Goal: Task Accomplishment & Management: Complete application form

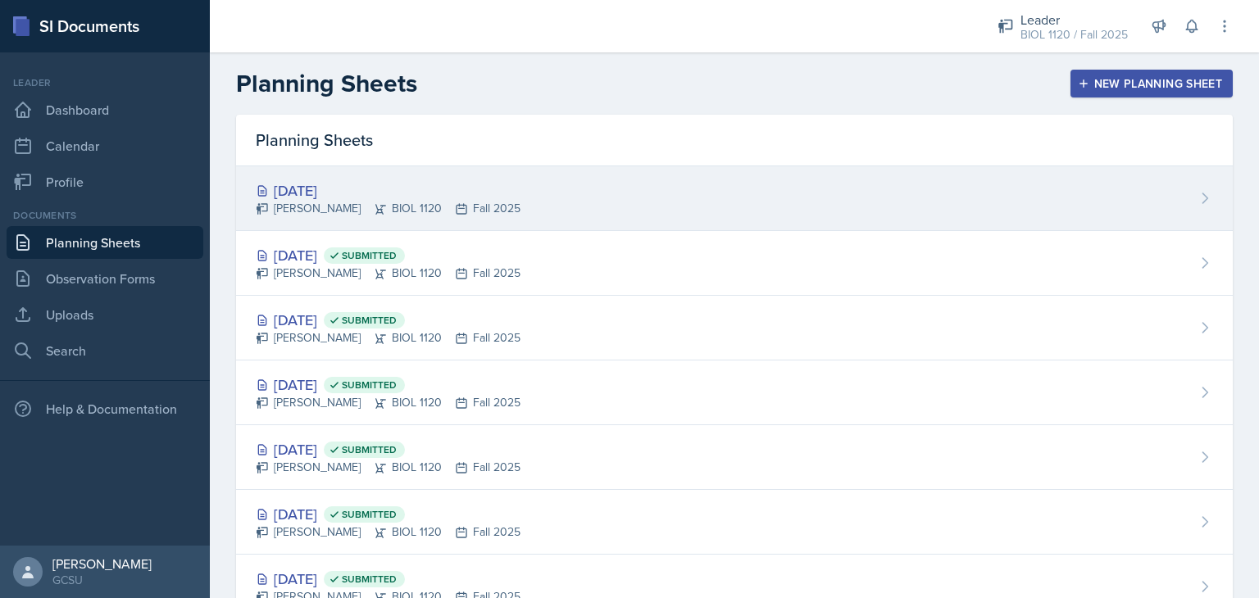
click at [340, 195] on div "[DATE]" at bounding box center [388, 191] width 265 height 22
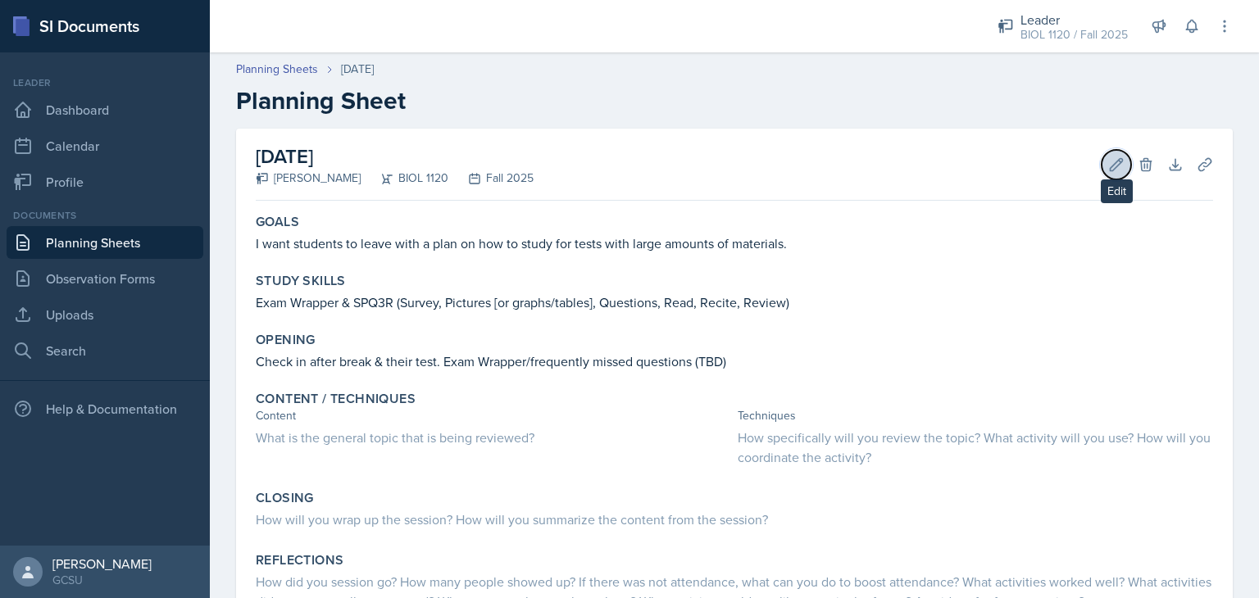
click at [1111, 165] on icon at bounding box center [1117, 164] width 12 height 12
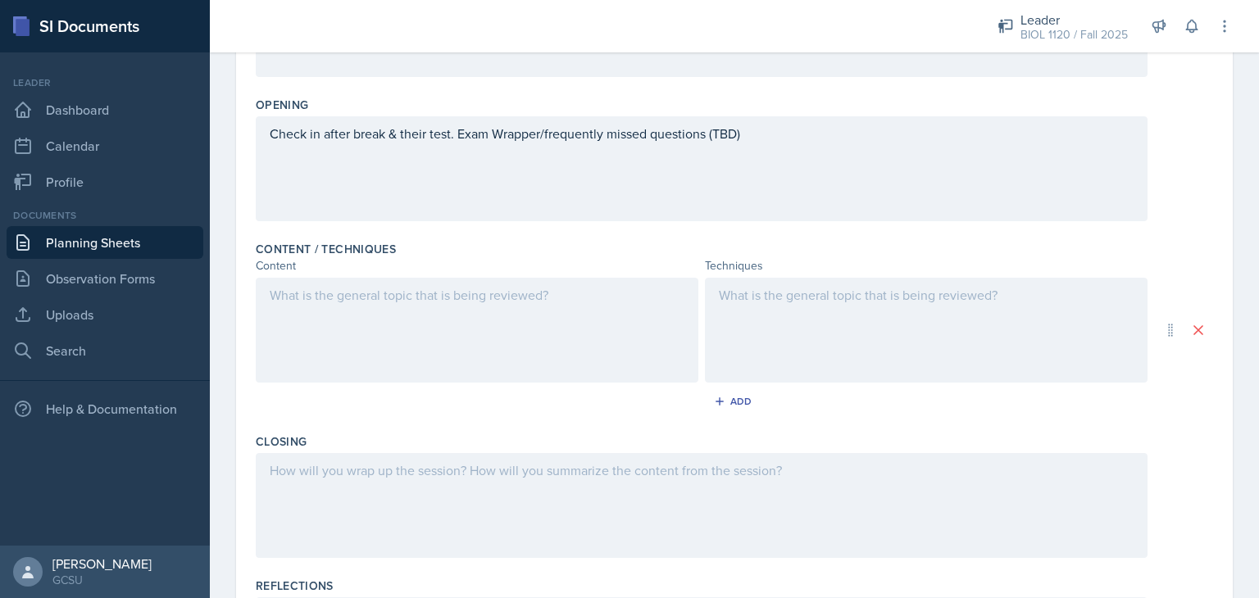
scroll to position [361, 0]
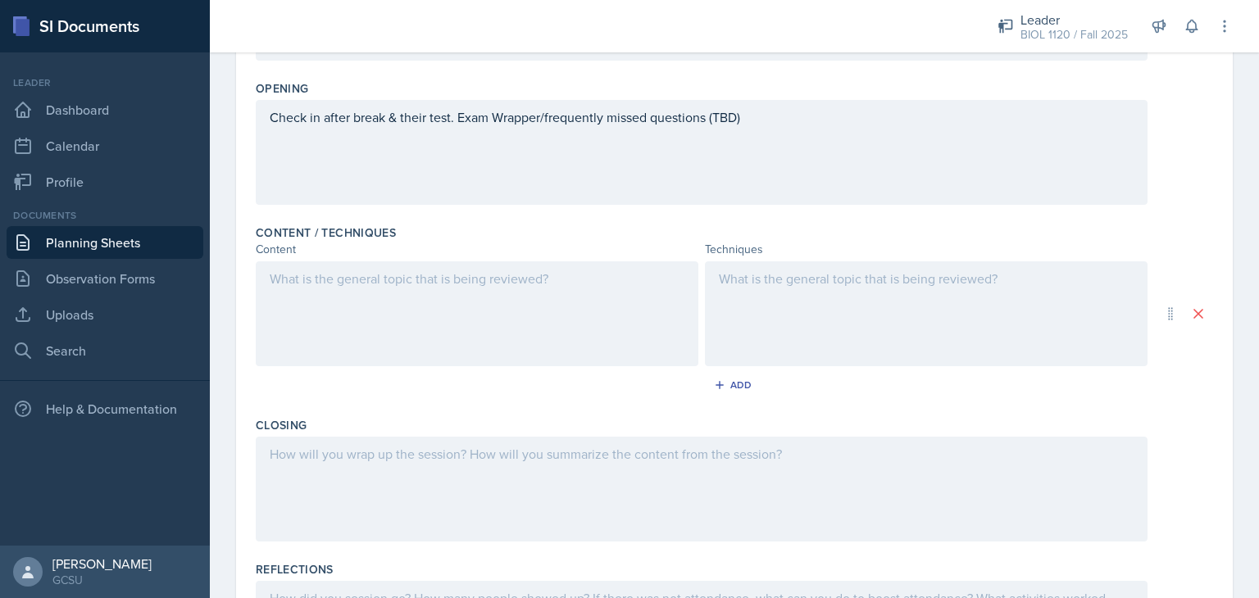
click at [503, 307] on div at bounding box center [477, 313] width 443 height 105
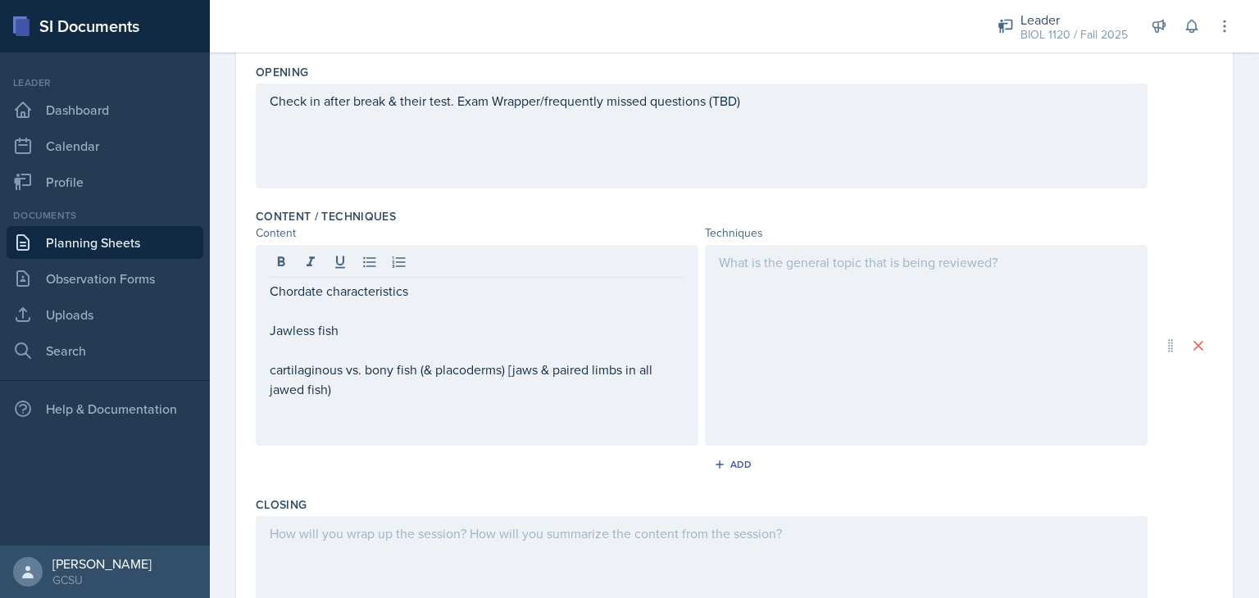
scroll to position [0, 0]
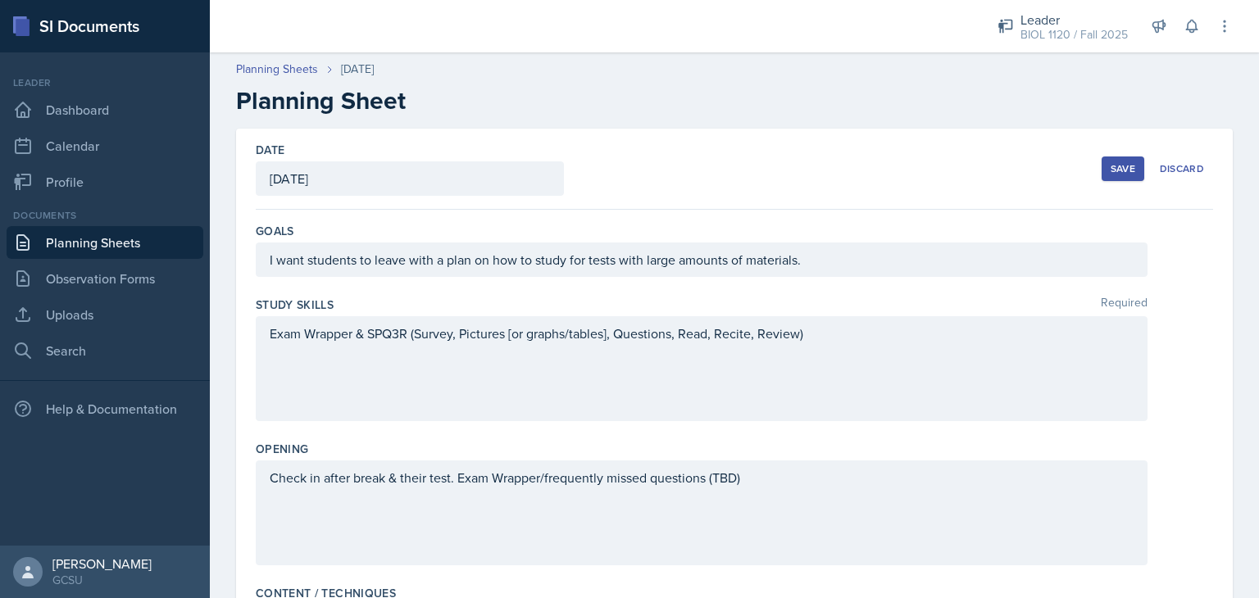
click at [1117, 165] on div "Save" at bounding box center [1123, 168] width 25 height 13
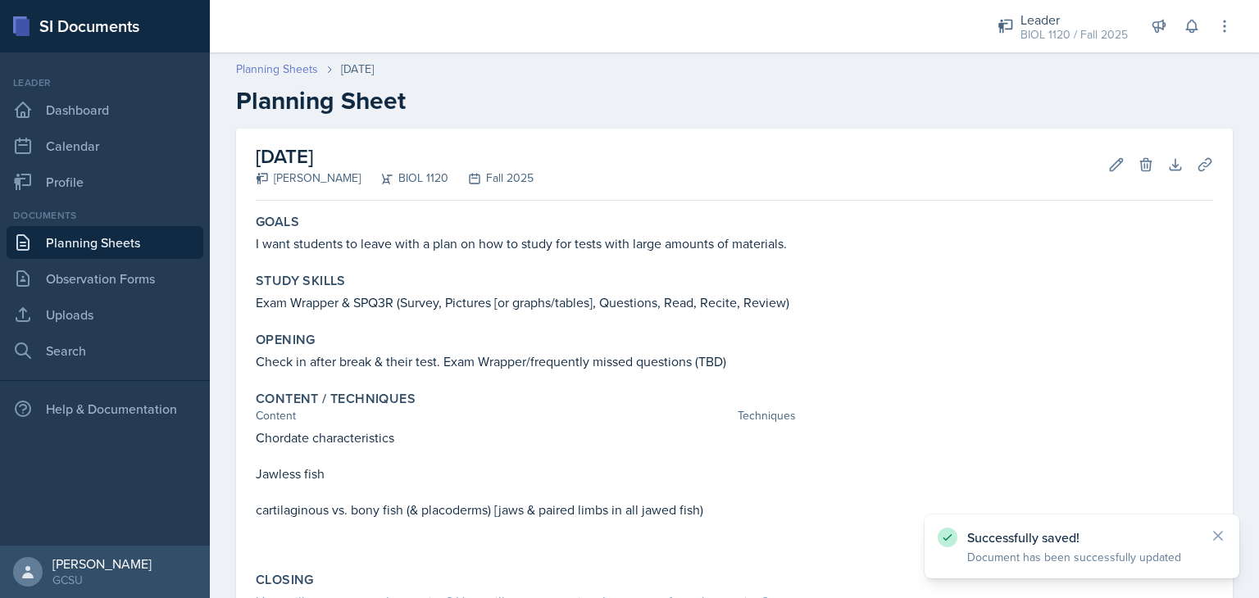
click at [283, 64] on link "Planning Sheets" at bounding box center [277, 69] width 82 height 17
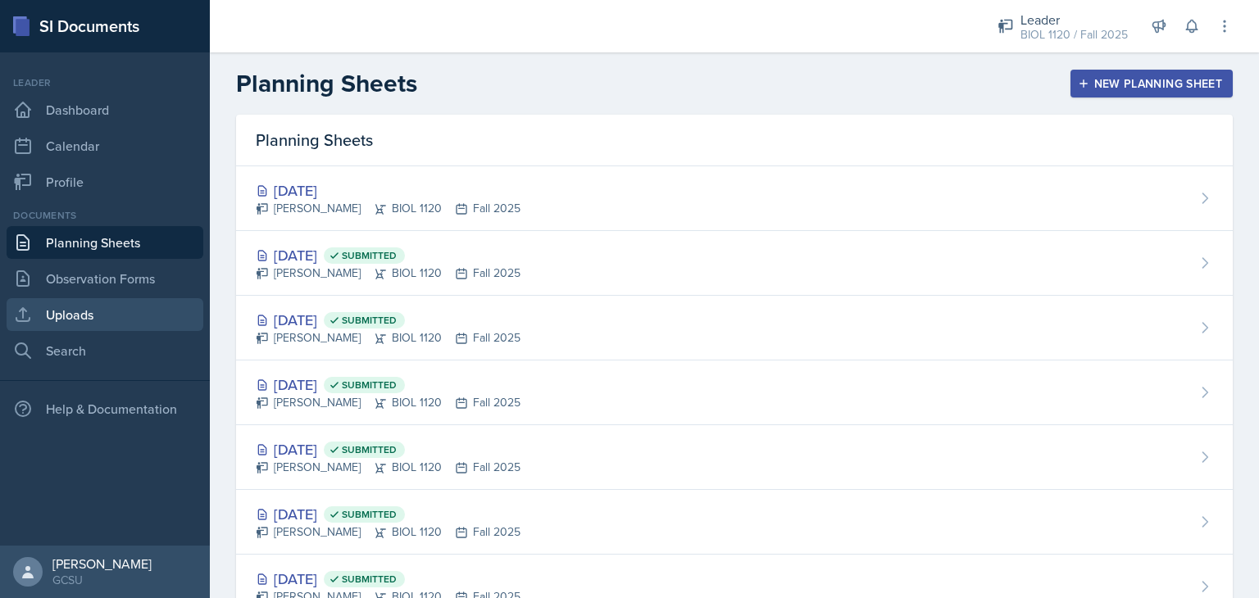
click at [91, 307] on link "Uploads" at bounding box center [105, 314] width 197 height 33
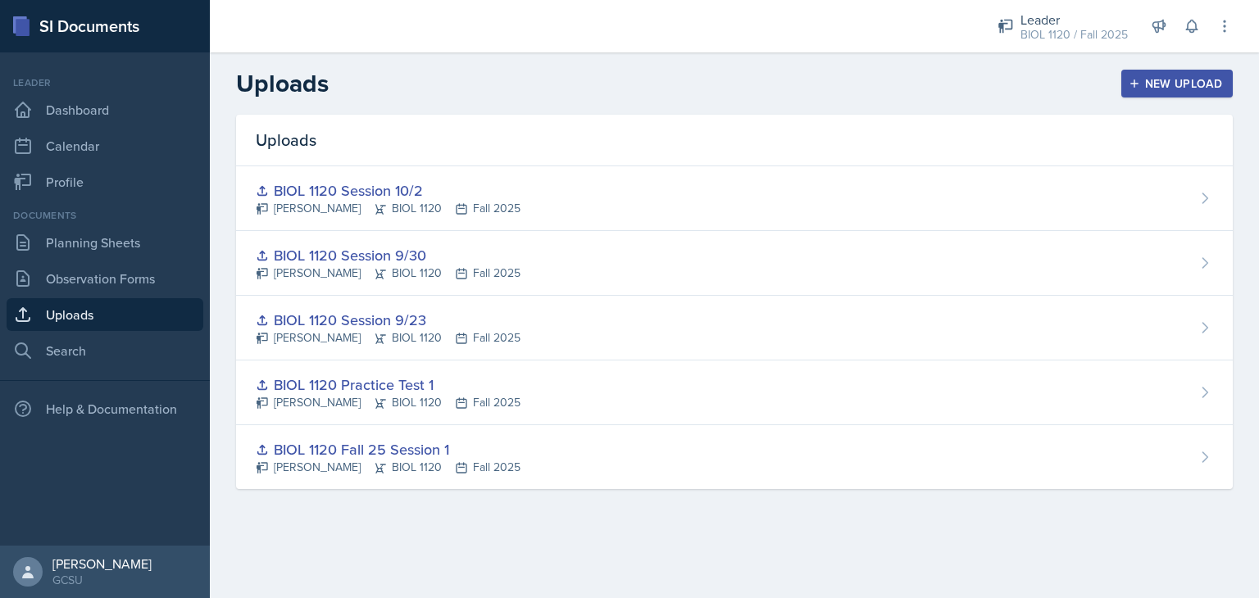
click at [1177, 82] on div "New Upload" at bounding box center [1177, 83] width 91 height 13
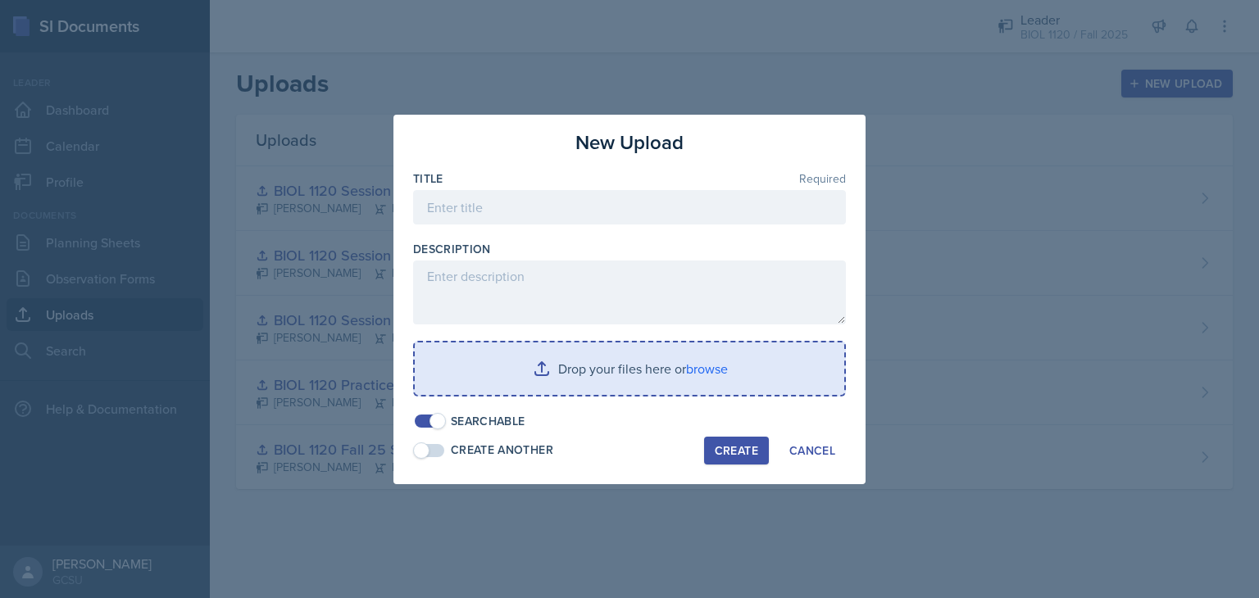
click at [678, 356] on input "file" at bounding box center [630, 369] width 430 height 52
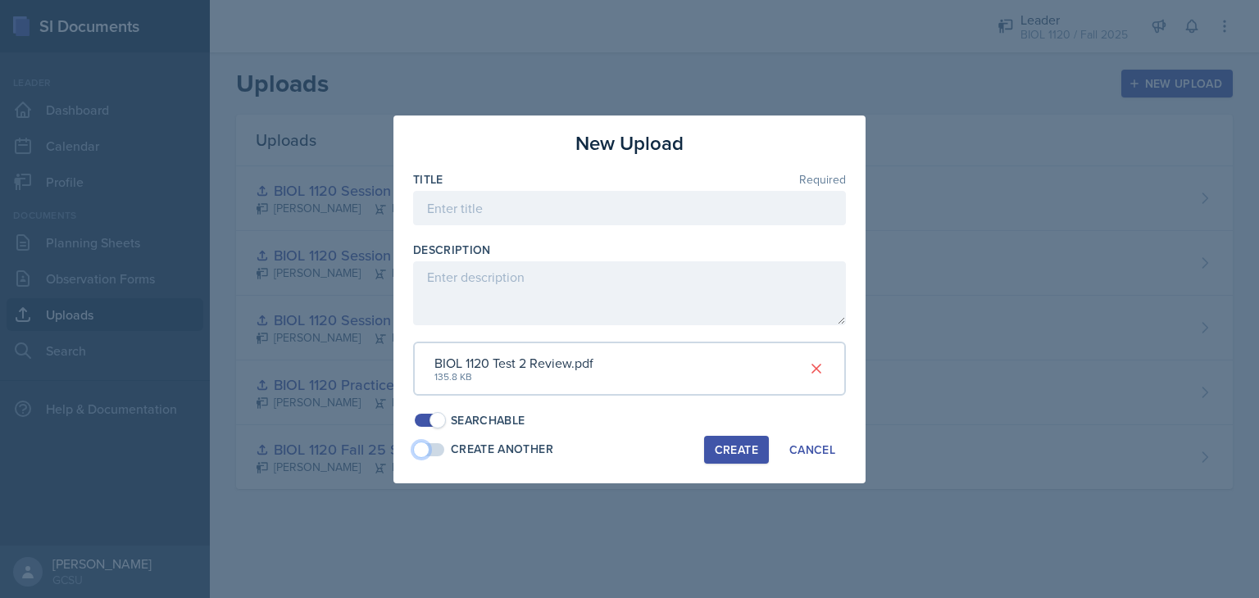
click at [433, 448] on span at bounding box center [430, 449] width 30 height 13
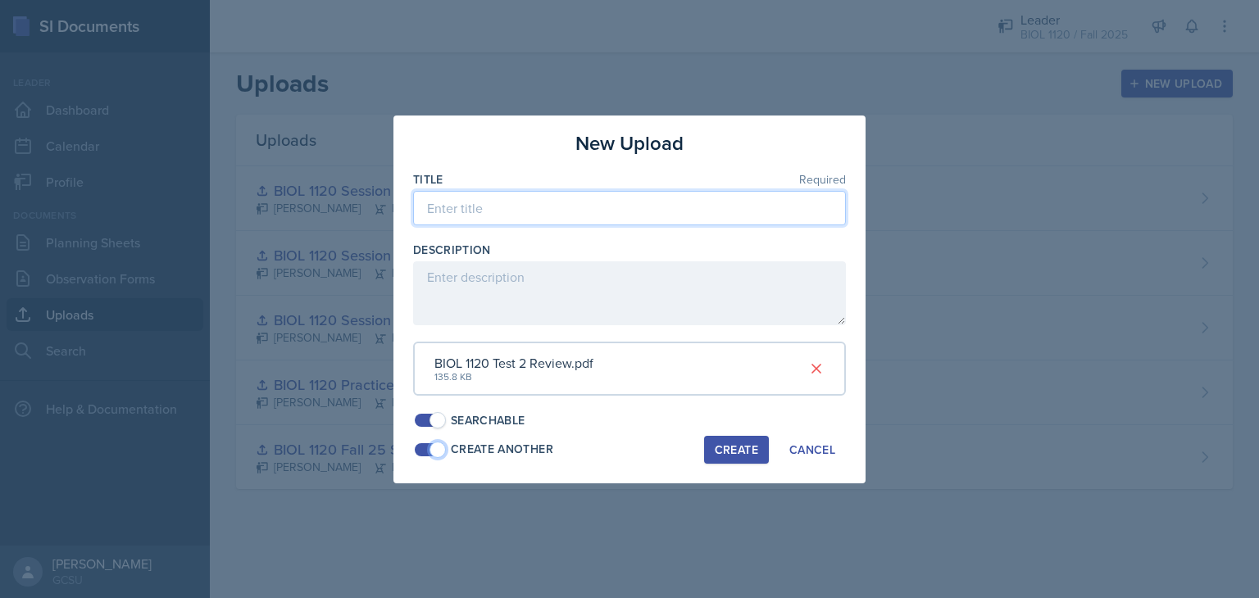
click at [474, 211] on input at bounding box center [629, 208] width 433 height 34
type input "BIOL 1120 Test 2 Review"
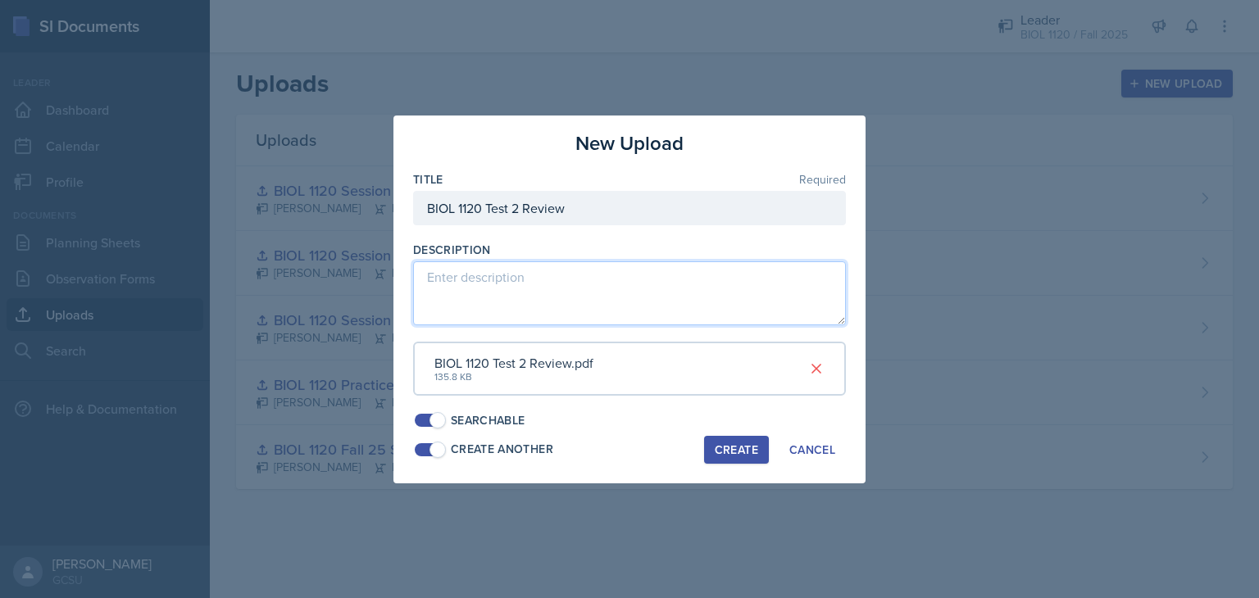
click at [514, 273] on textarea at bounding box center [629, 293] width 433 height 64
type textarea "Phylum descriptions, alternation of generations, & flower anatomy?"
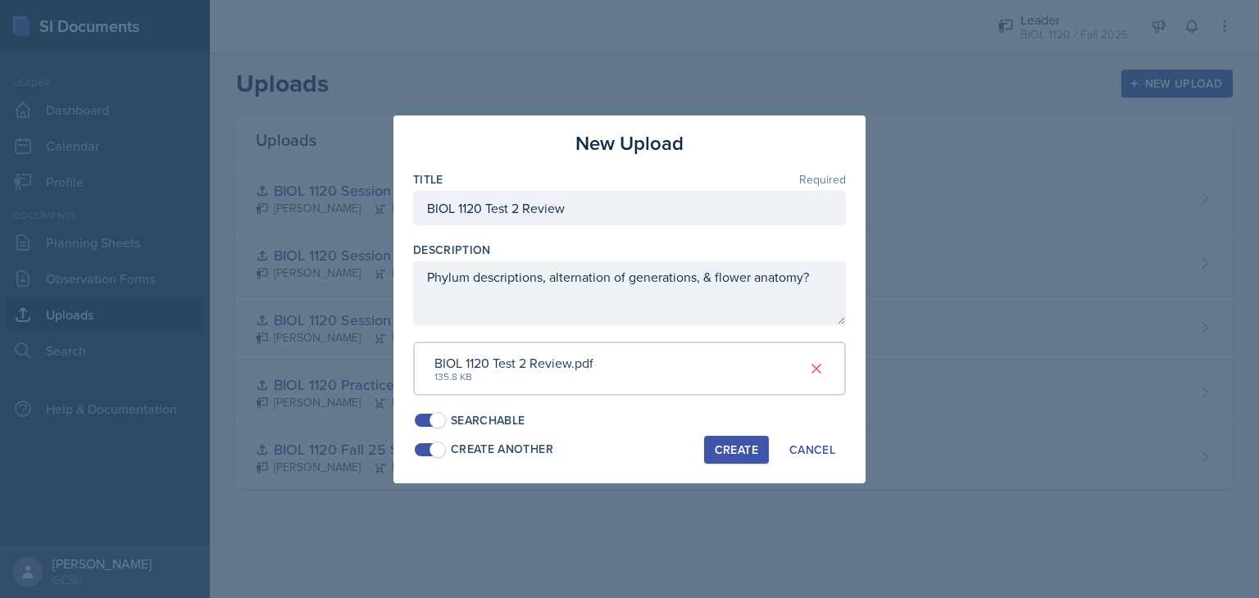
click at [728, 447] on div "Create" at bounding box center [736, 449] width 43 height 13
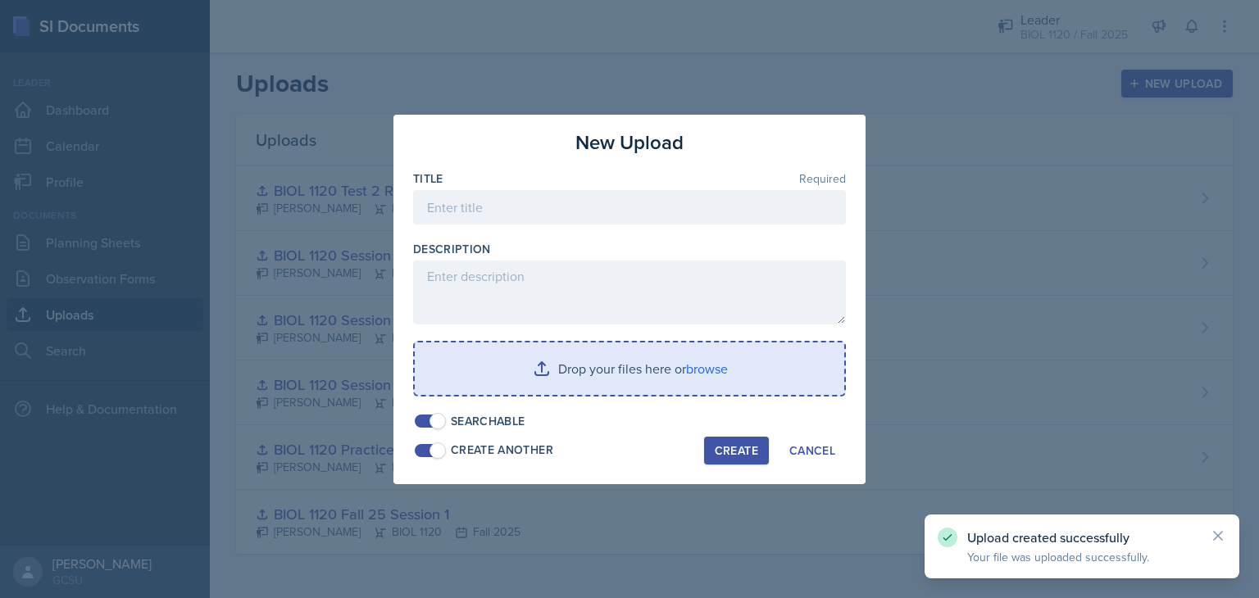
click at [628, 364] on input "file" at bounding box center [630, 369] width 430 height 52
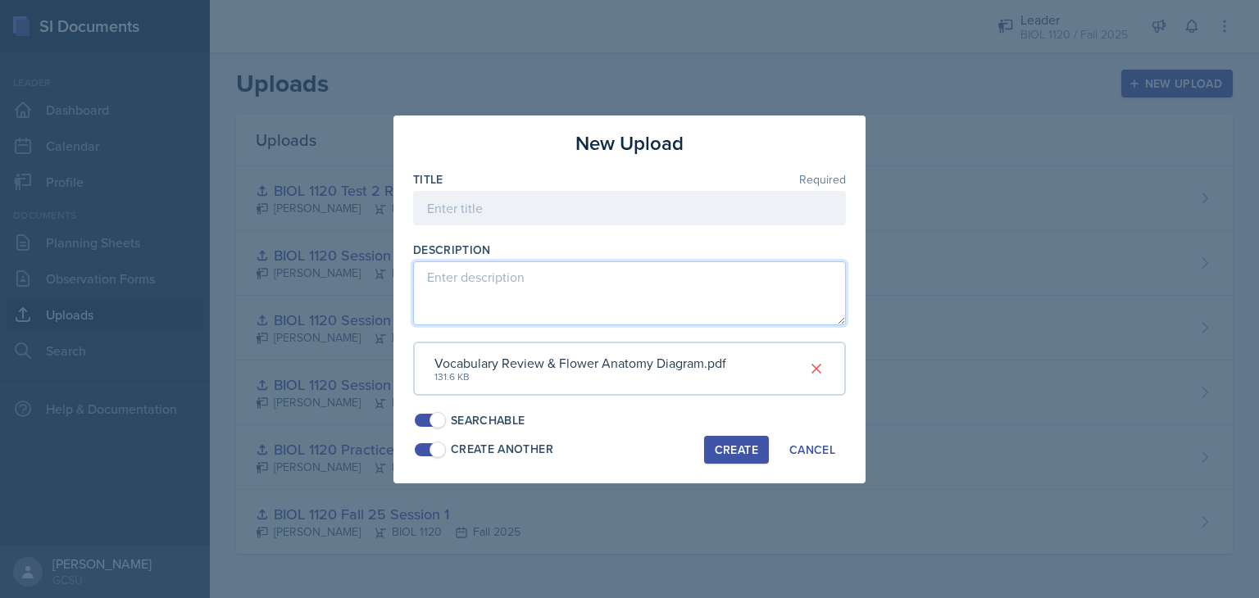
click at [518, 286] on textarea at bounding box center [629, 293] width 433 height 64
type textarea "F"
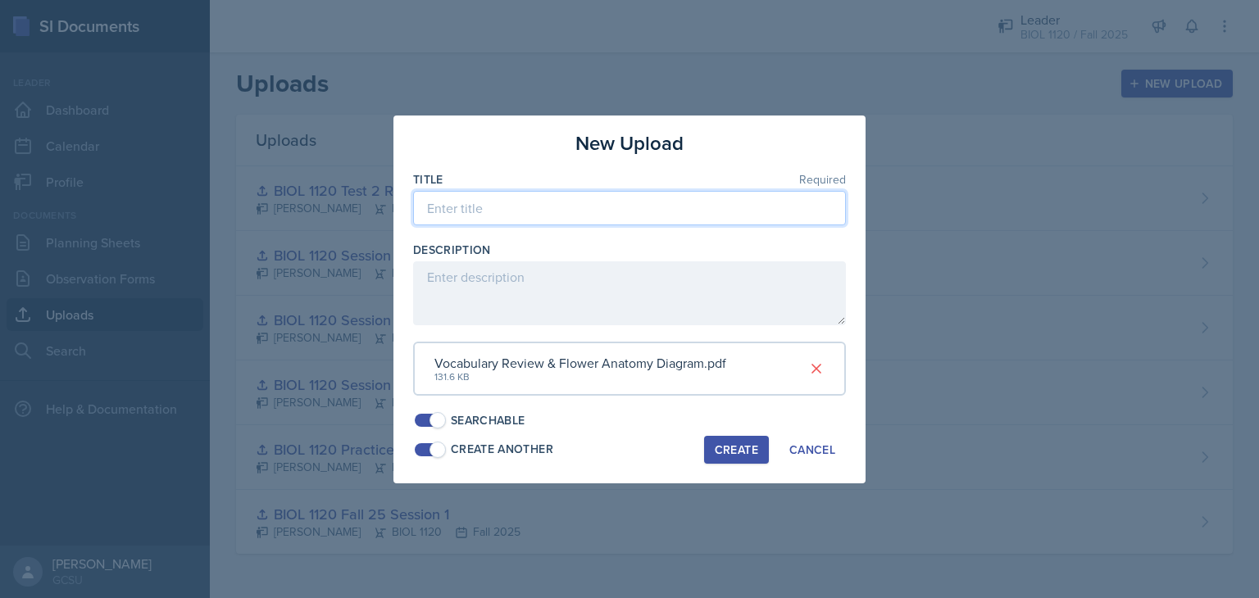
click at [448, 204] on input at bounding box center [629, 208] width 433 height 34
type input "Flower Anatomy & Vocab-BIOL 1120"
click at [731, 443] on div "Create" at bounding box center [736, 449] width 43 height 13
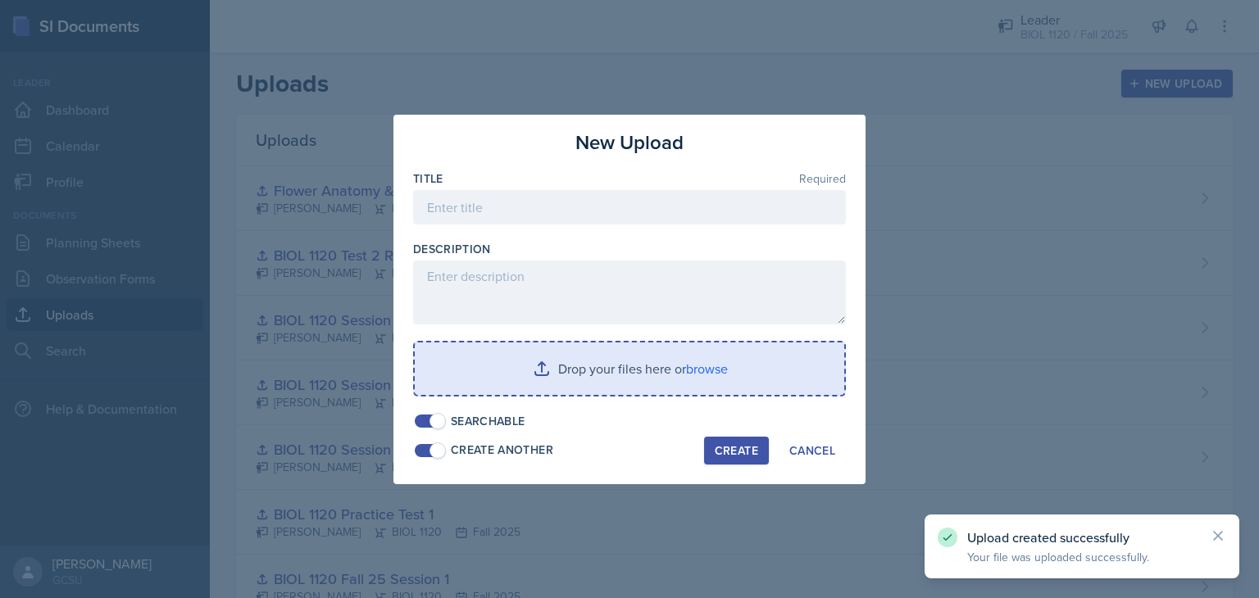
click at [700, 379] on input "file" at bounding box center [630, 369] width 430 height 52
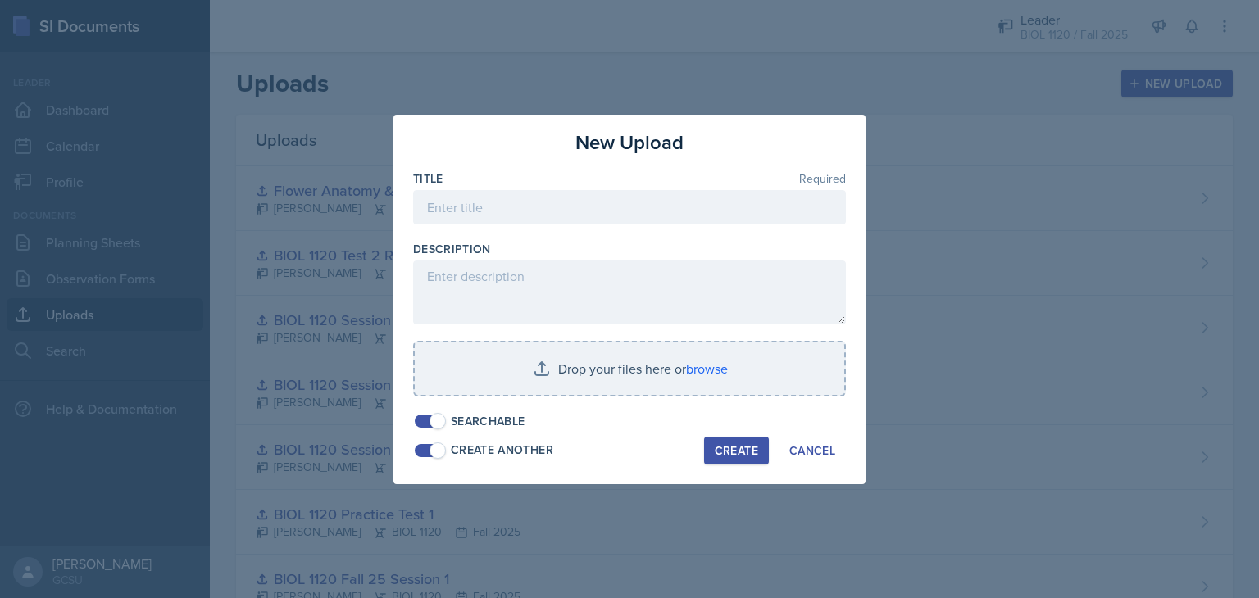
click at [442, 448] on span at bounding box center [438, 451] width 16 height 16
click at [804, 450] on div "Cancel" at bounding box center [812, 450] width 46 height 13
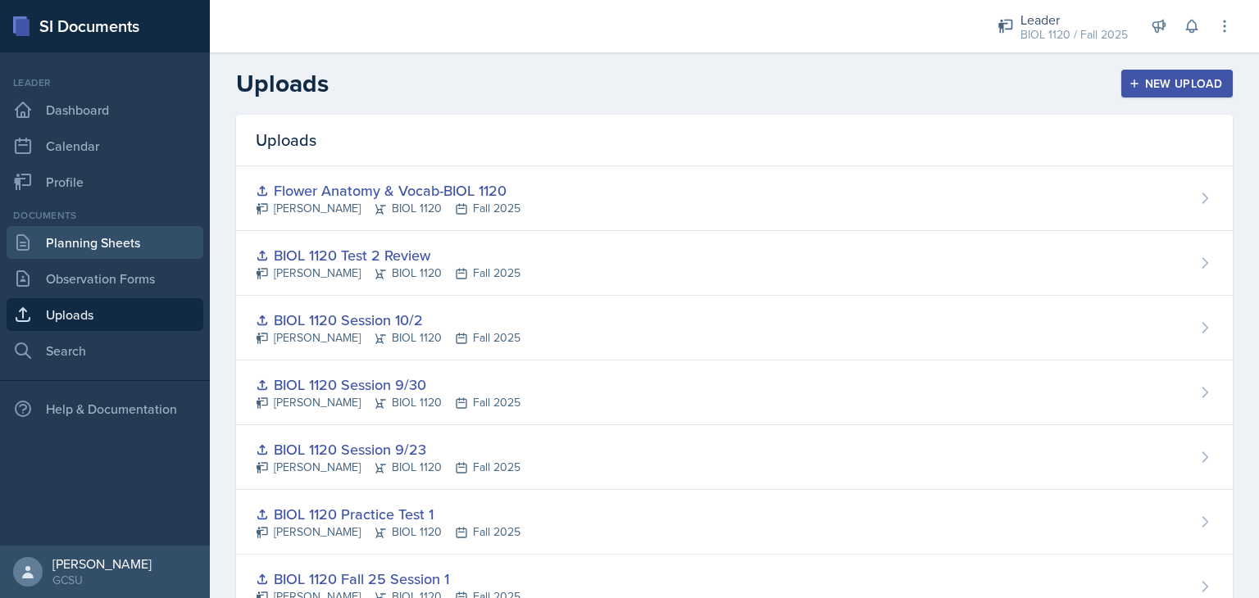
click at [95, 237] on link "Planning Sheets" at bounding box center [105, 242] width 197 height 33
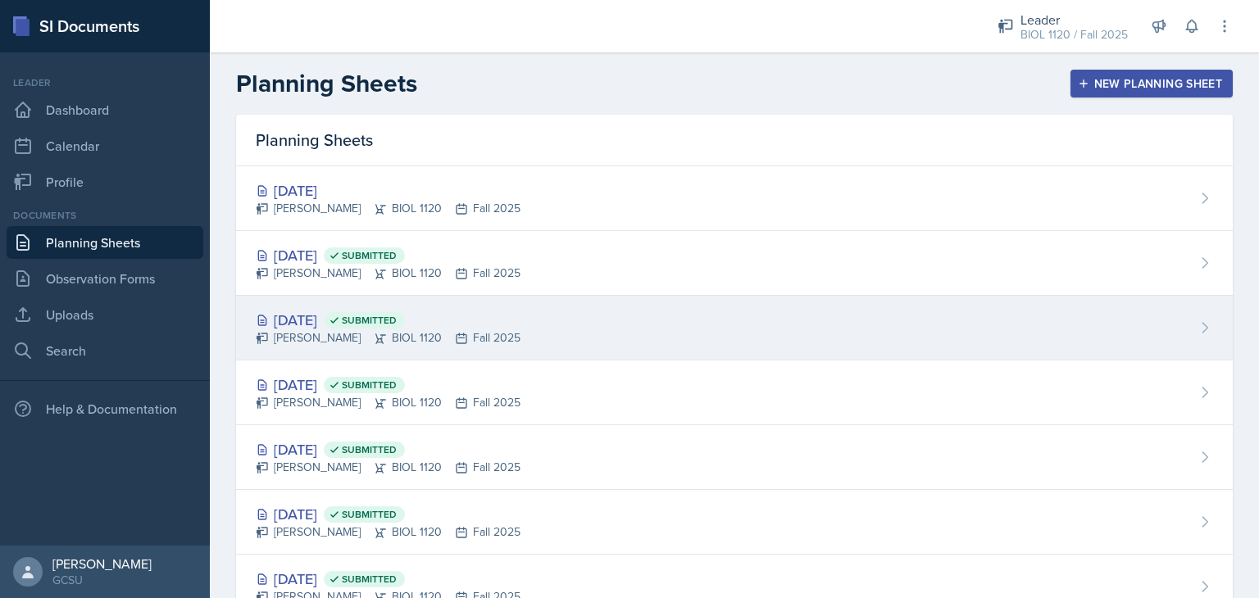
click at [318, 313] on div "[DATE] Submitted" at bounding box center [388, 320] width 265 height 22
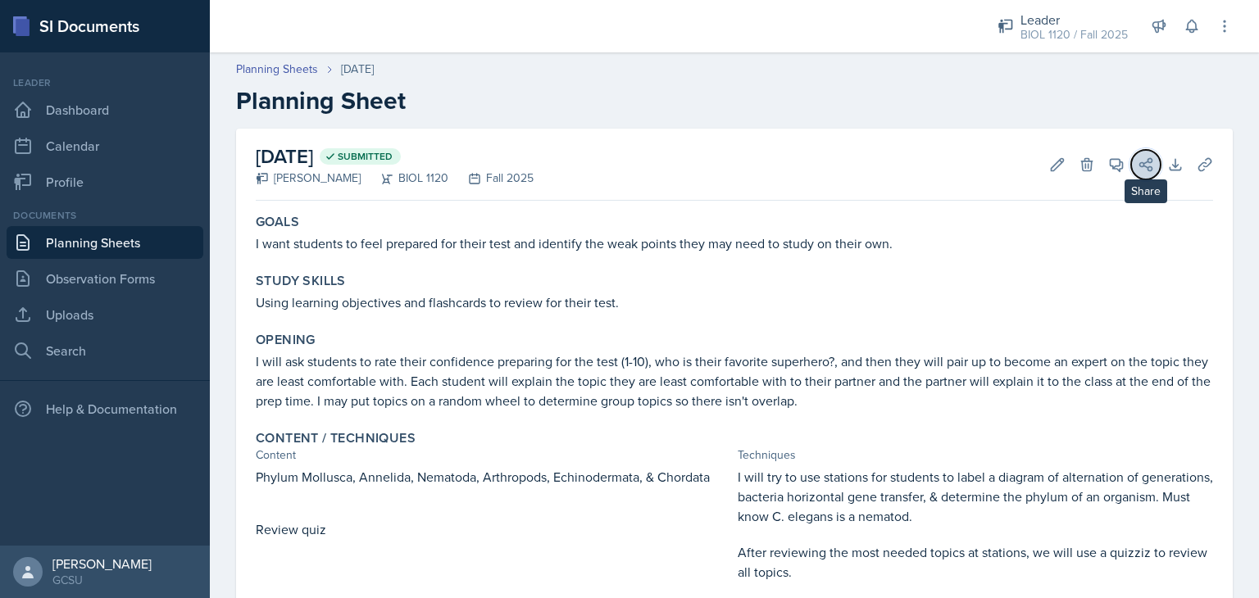
click at [1140, 168] on icon at bounding box center [1146, 165] width 16 height 16
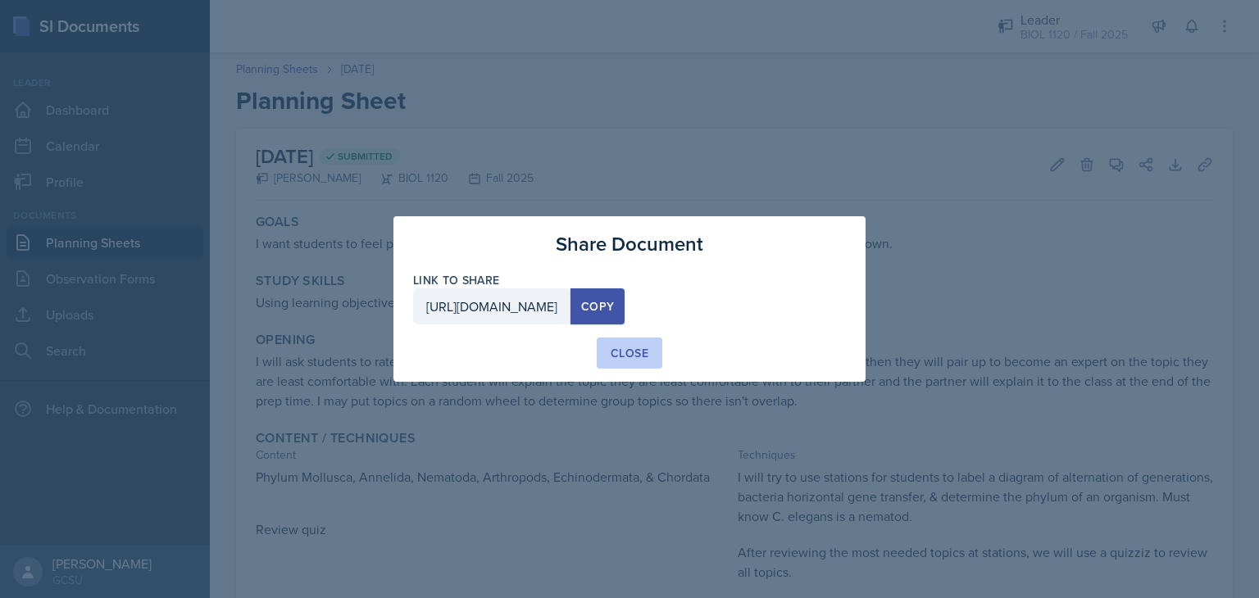
click at [638, 348] on div "Close" at bounding box center [630, 353] width 38 height 16
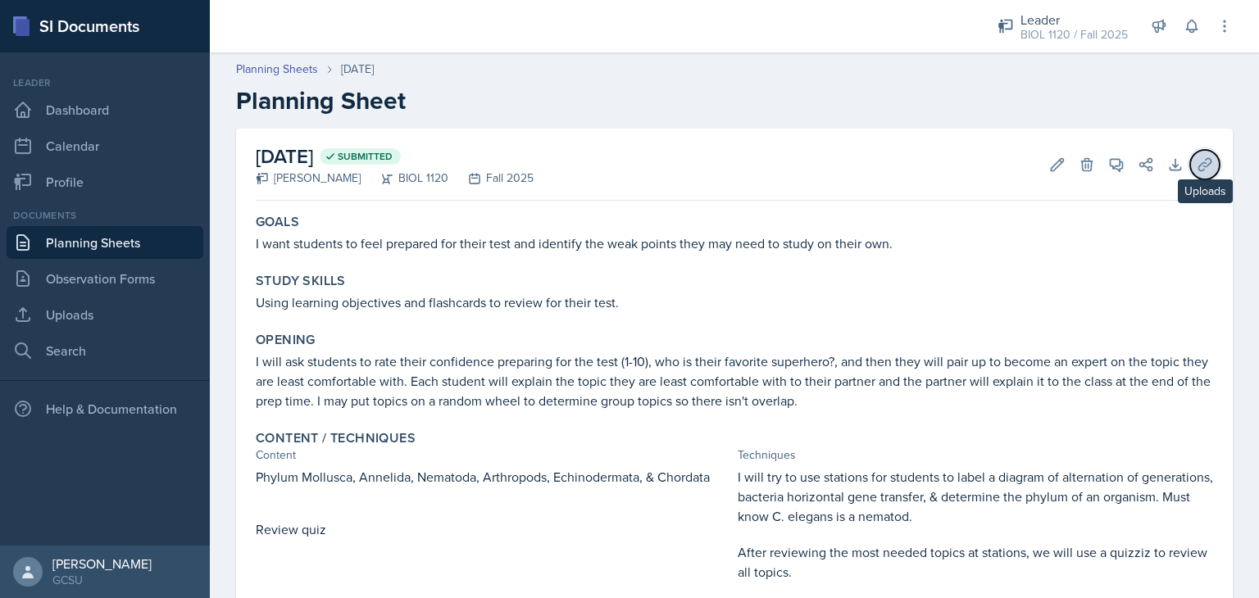
click at [1198, 168] on icon at bounding box center [1205, 165] width 16 height 16
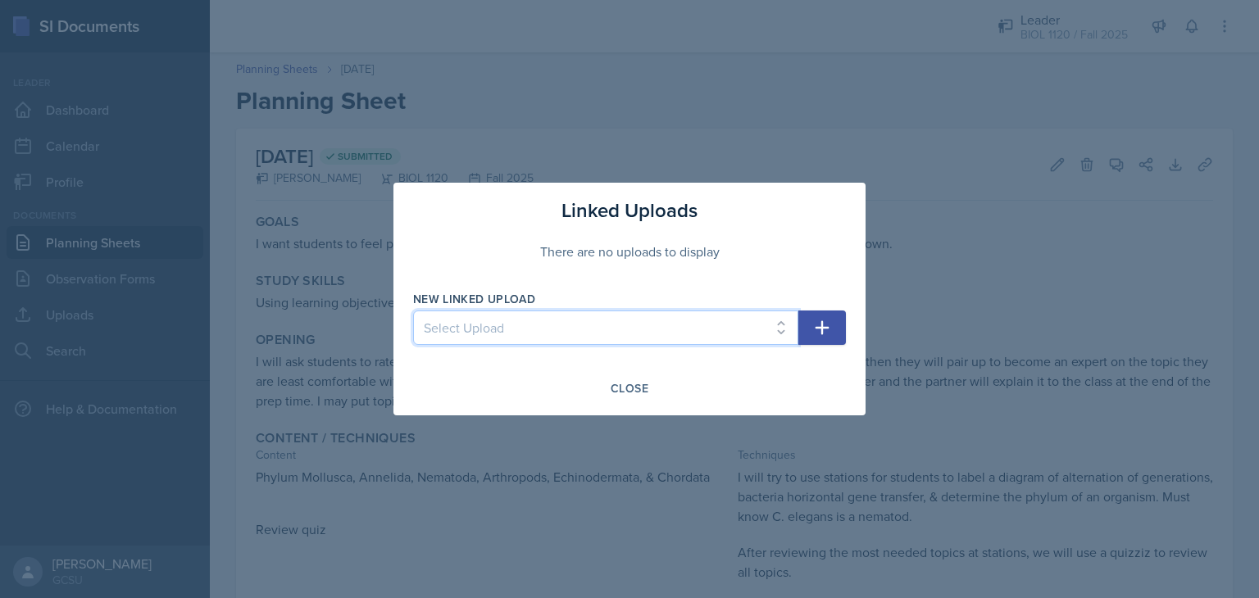
click at [672, 325] on select "Select Upload BIOL 1120 Fall 25 Session 1 BIOL 1120 Practice Test 1 BIOL 1120 S…" at bounding box center [605, 328] width 385 height 34
select select "54e5a0af-4938-4ff1-adf0-feb4d28d2272"
click at [413, 311] on select "Select Upload BIOL 1120 Fall 25 Session 1 BIOL 1120 Practice Test 1 BIOL 1120 S…" at bounding box center [605, 328] width 385 height 34
click at [830, 327] on icon "button" at bounding box center [822, 328] width 20 height 20
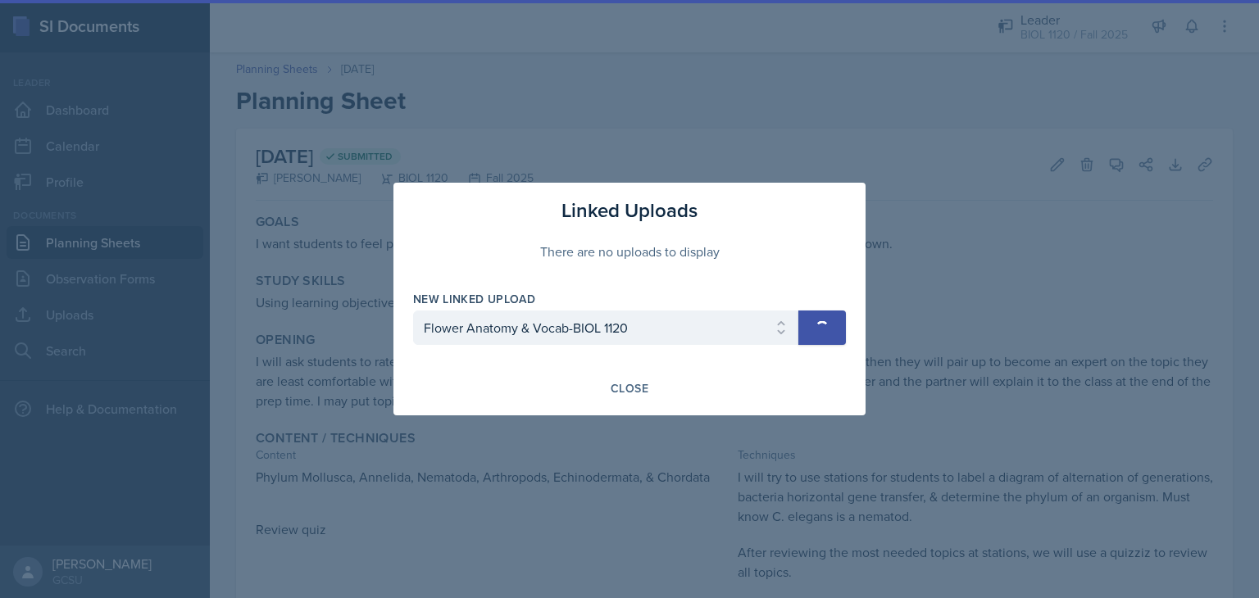
select select
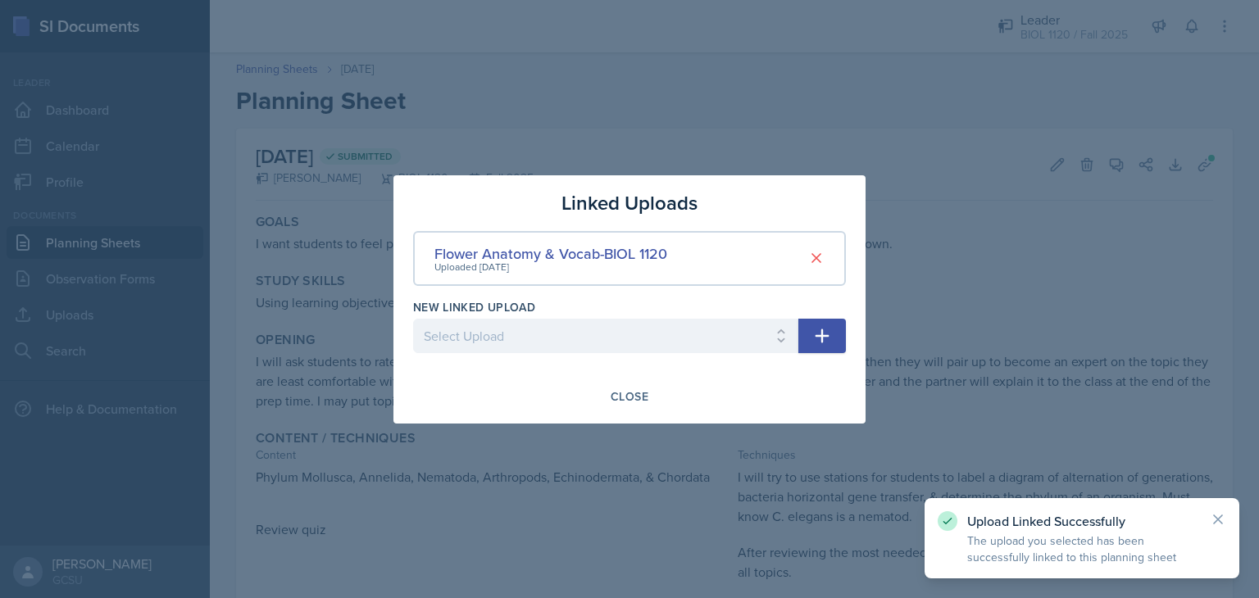
click at [301, 79] on div at bounding box center [629, 299] width 1259 height 598
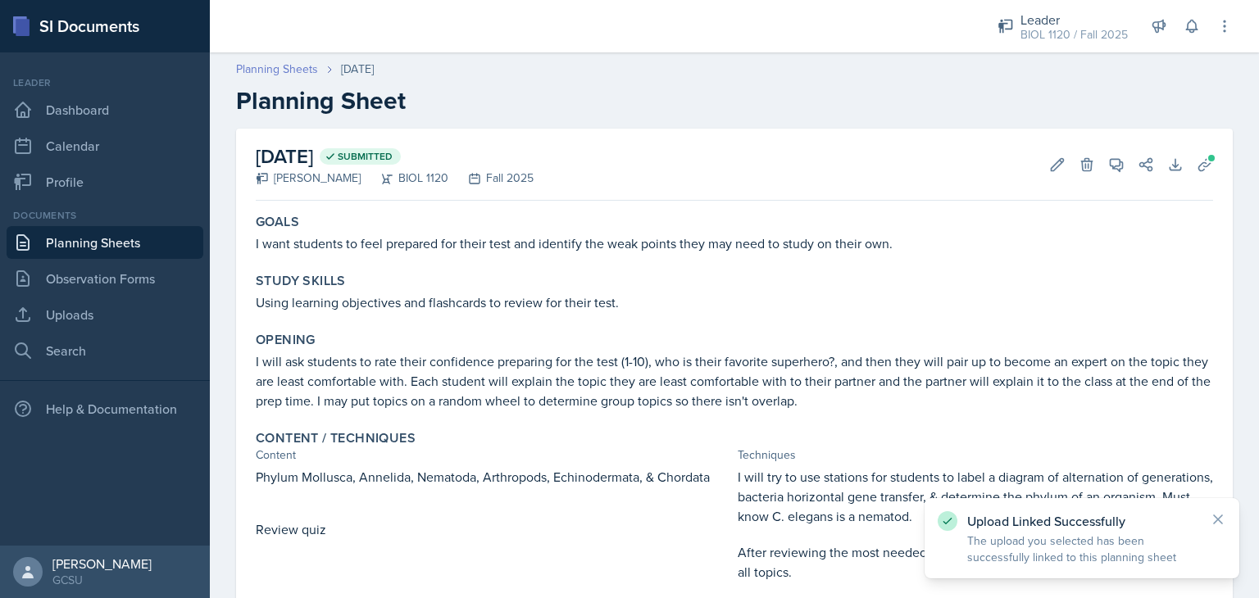
click at [272, 61] on link "Planning Sheets" at bounding box center [277, 69] width 82 height 17
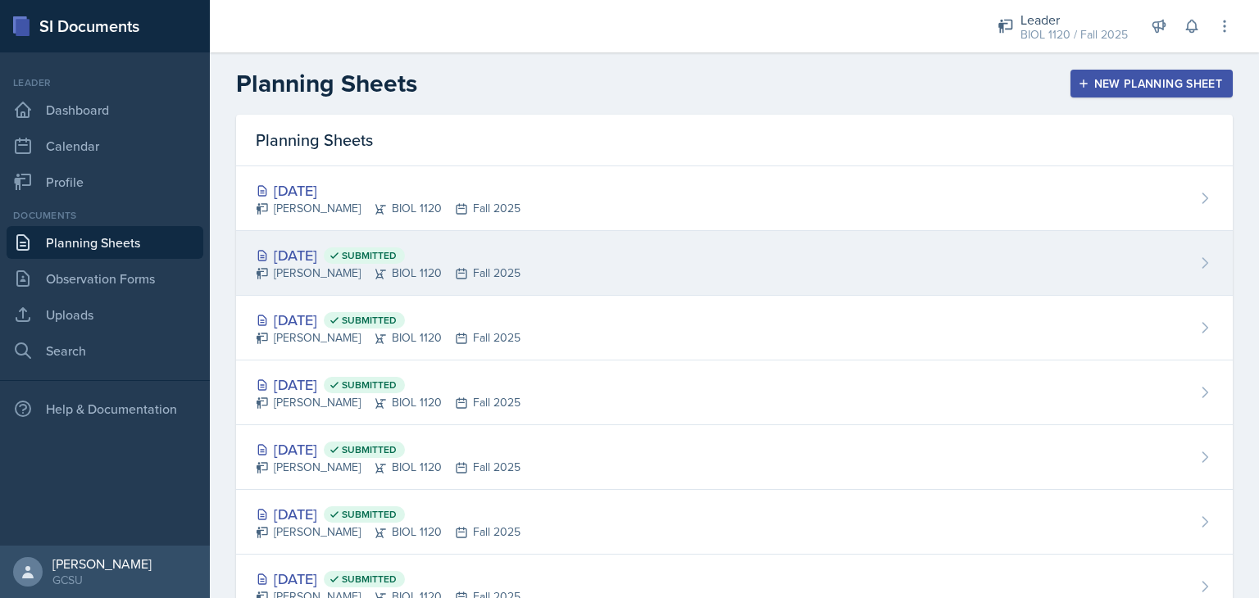
click at [334, 253] on div "[DATE] Submitted" at bounding box center [388, 255] width 265 height 22
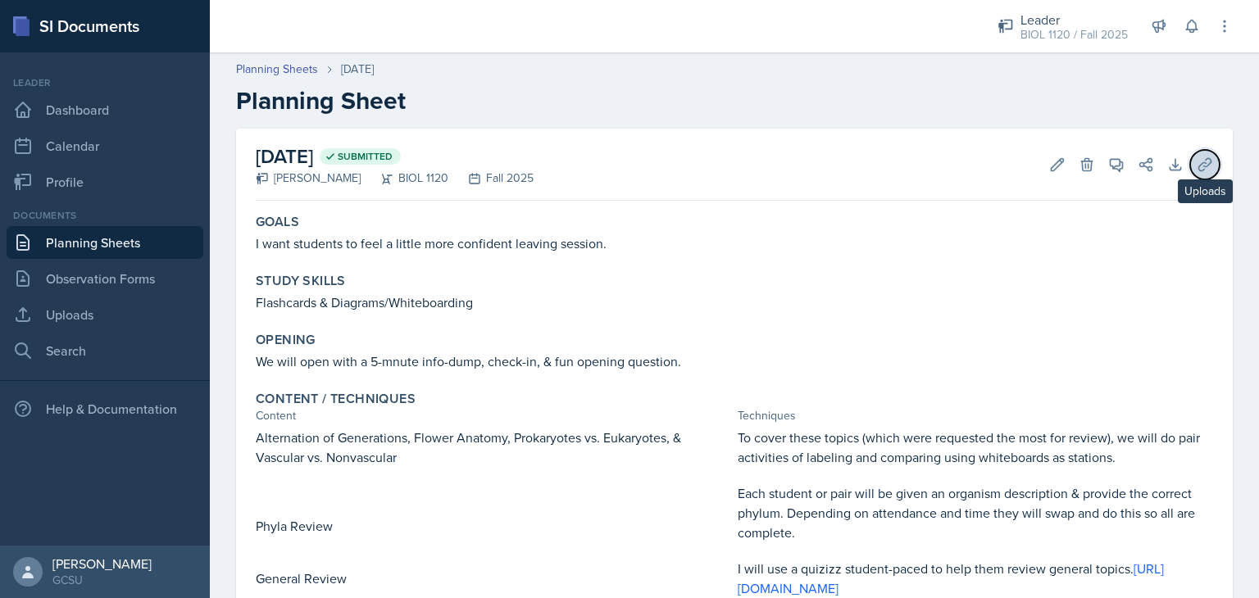
click at [1197, 159] on icon at bounding box center [1205, 165] width 16 height 16
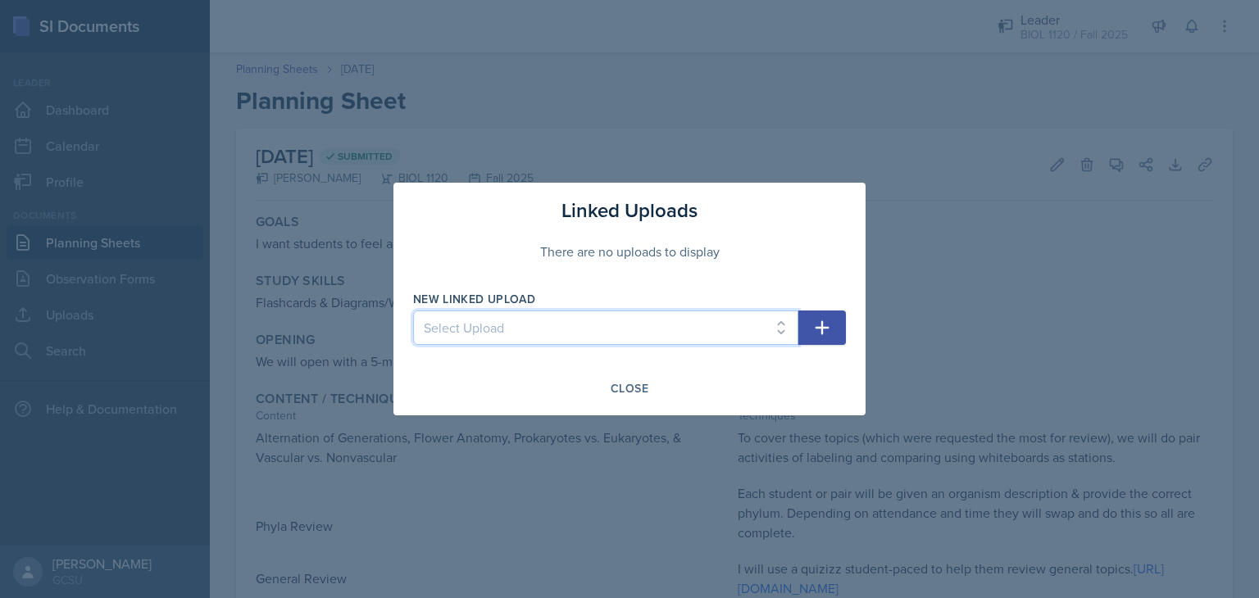
click at [705, 322] on select "Select Upload BIOL 1120 Fall 25 Session 1 BIOL 1120 Practice Test 1 BIOL 1120 S…" at bounding box center [605, 328] width 385 height 34
select select "ed3fc581-d2bc-4621-989a-f312a0149a3f"
click at [413, 311] on select "Select Upload BIOL 1120 Fall 25 Session 1 BIOL 1120 Practice Test 1 BIOL 1120 S…" at bounding box center [605, 328] width 385 height 34
click at [825, 330] on icon "button" at bounding box center [822, 328] width 20 height 20
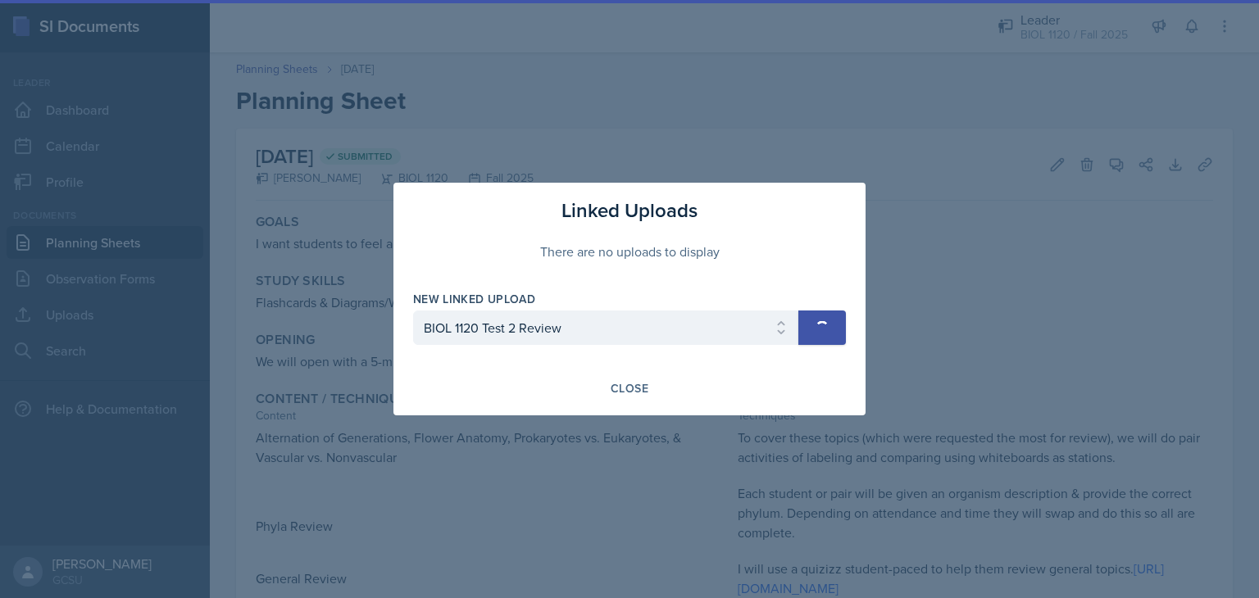
select select
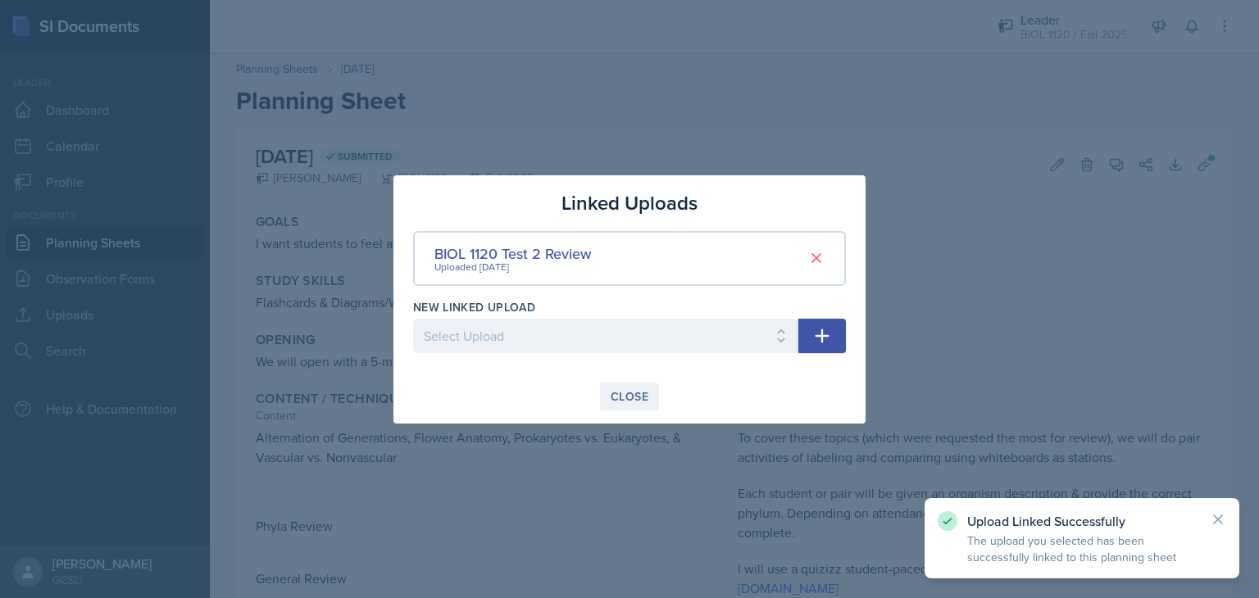
click at [621, 401] on div "Close" at bounding box center [630, 396] width 38 height 13
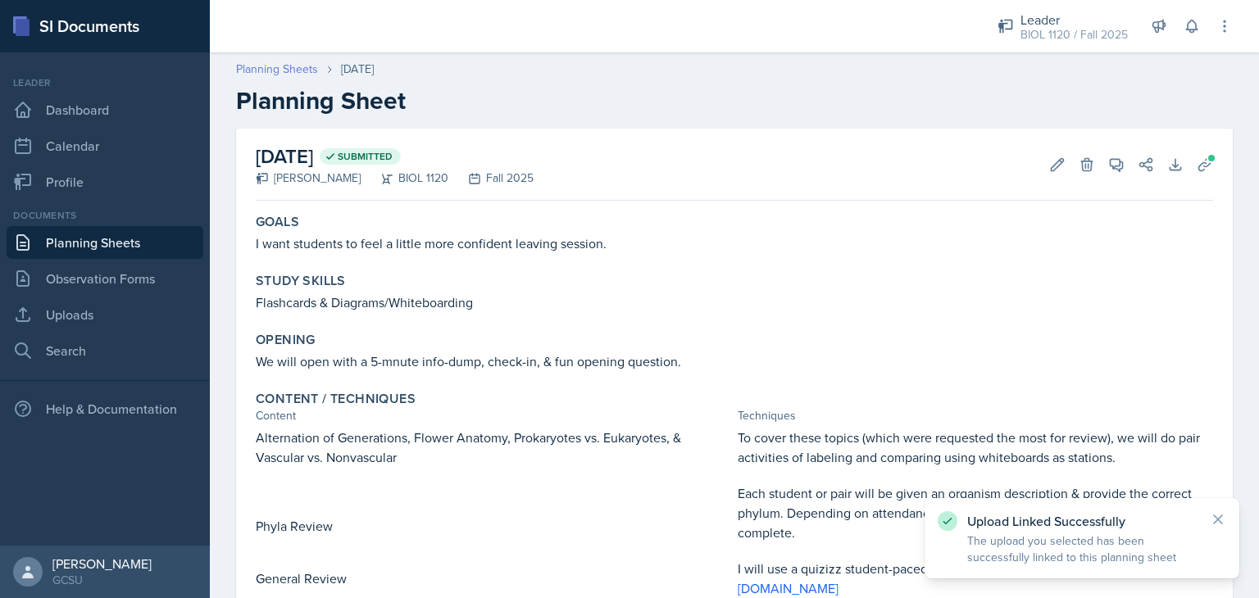
click at [296, 74] on link "Planning Sheets" at bounding box center [277, 69] width 82 height 17
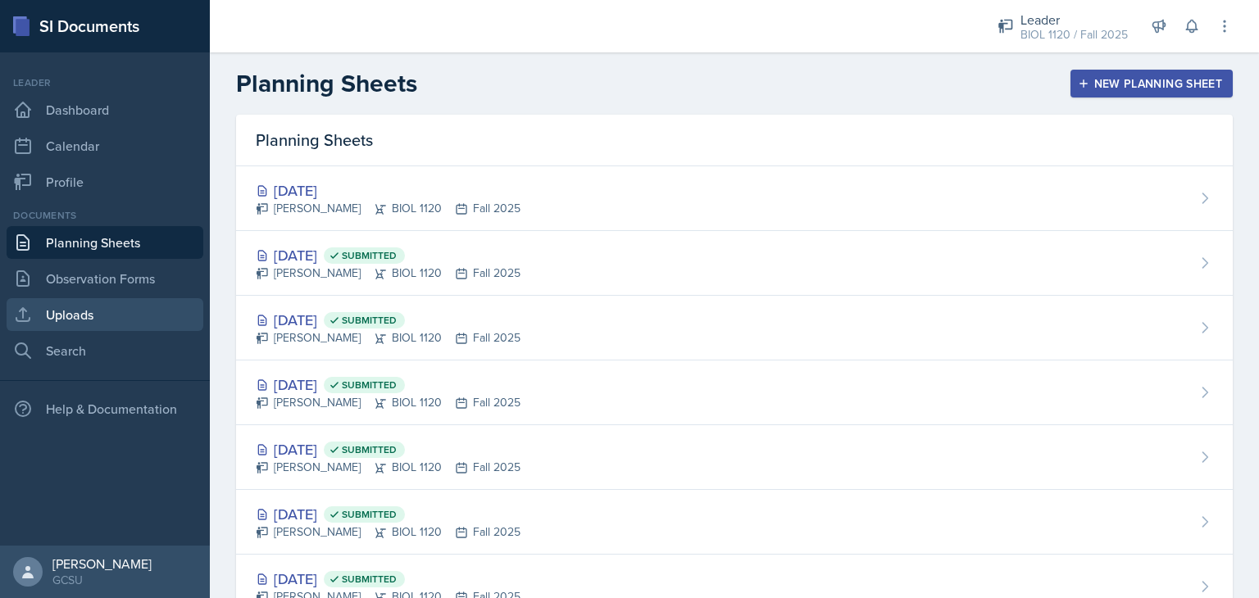
click at [93, 310] on link "Uploads" at bounding box center [105, 314] width 197 height 33
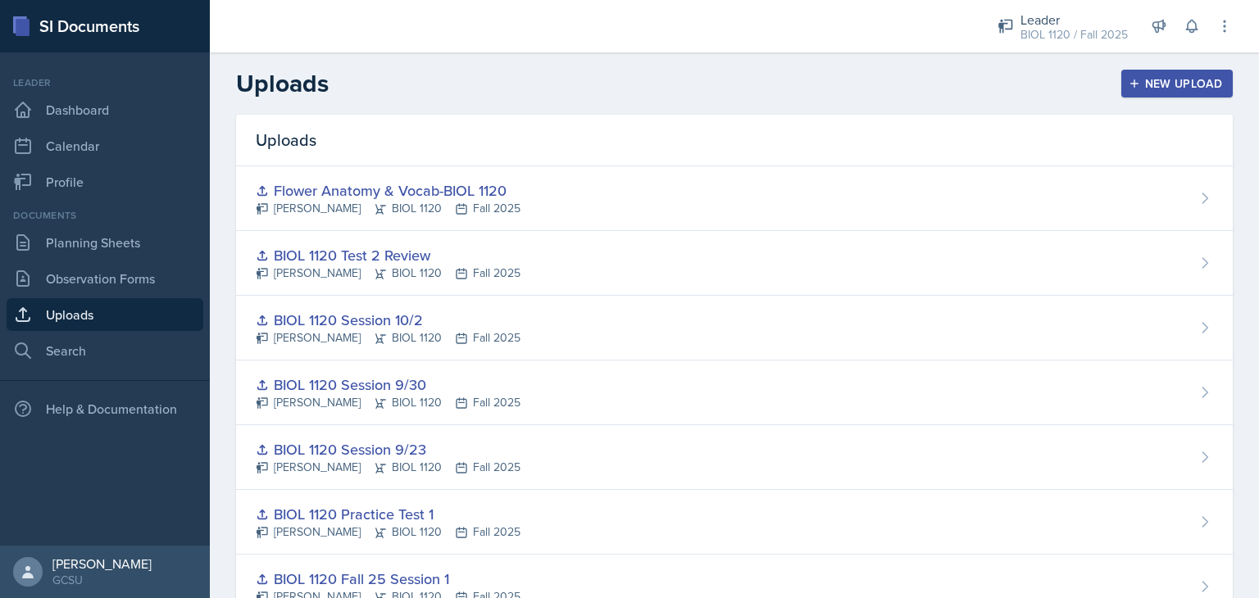
click at [1157, 92] on button "New Upload" at bounding box center [1177, 84] width 112 height 28
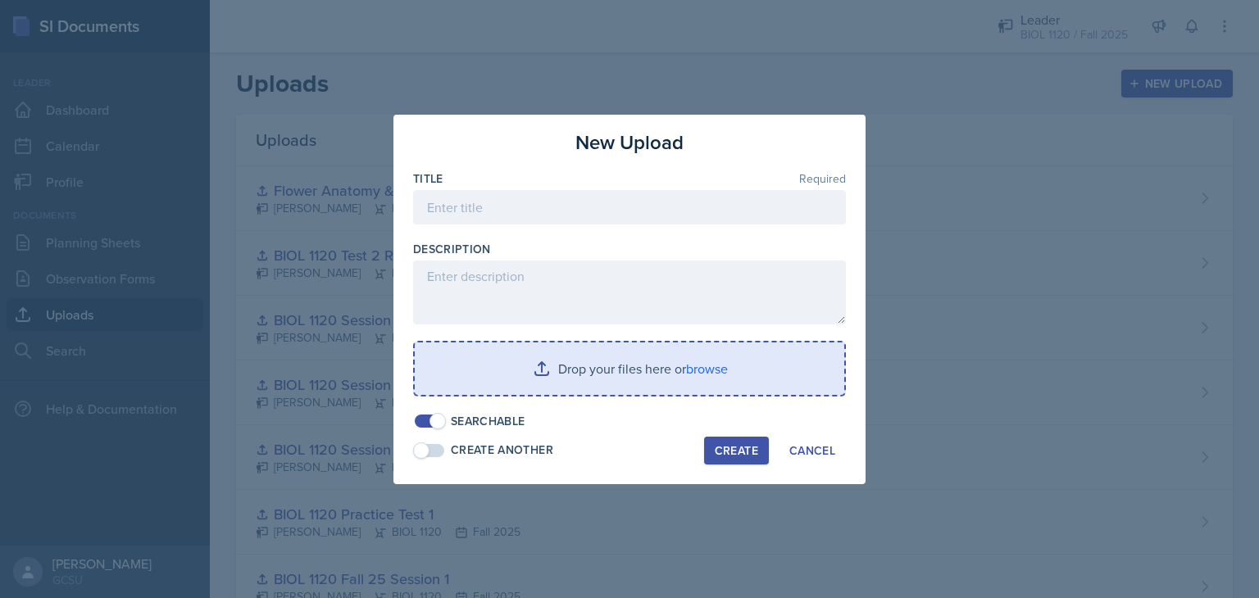
click at [700, 371] on input "file" at bounding box center [630, 369] width 430 height 52
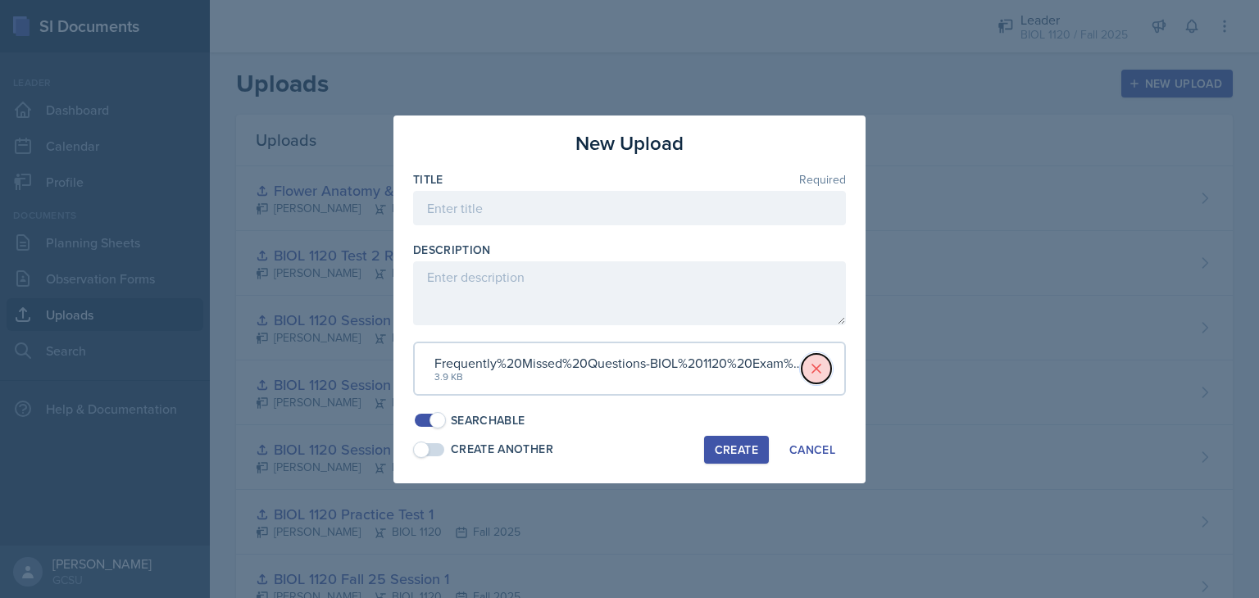
click at [814, 368] on icon at bounding box center [816, 369] width 16 height 16
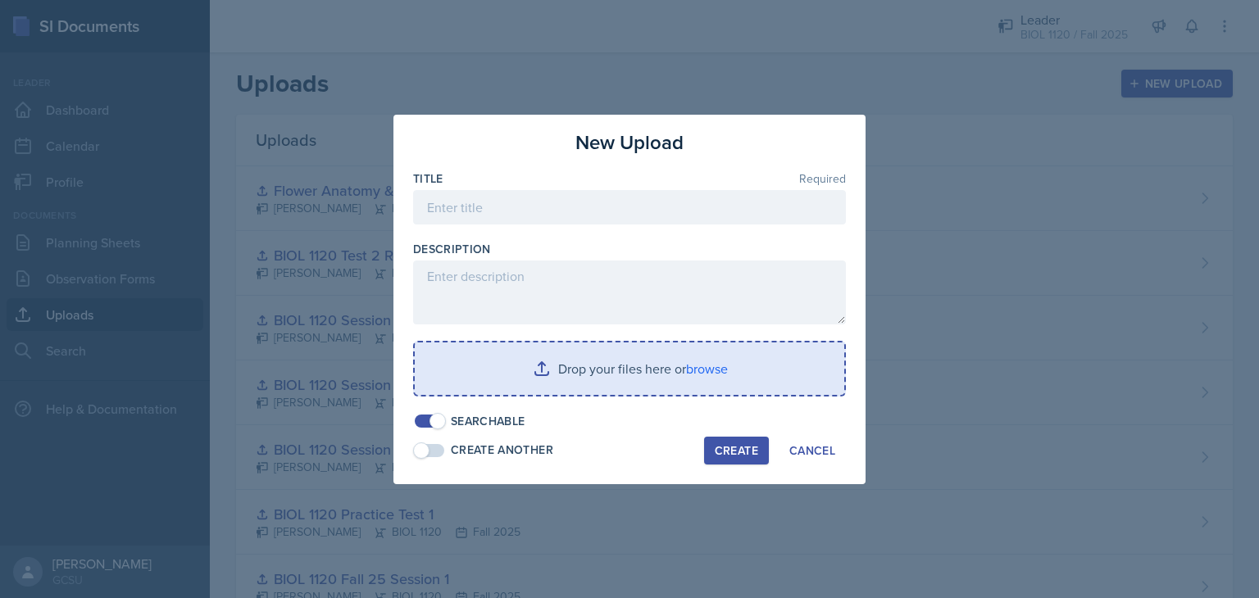
click at [705, 362] on input "file" at bounding box center [630, 369] width 430 height 52
click at [703, 372] on input "file" at bounding box center [630, 369] width 430 height 52
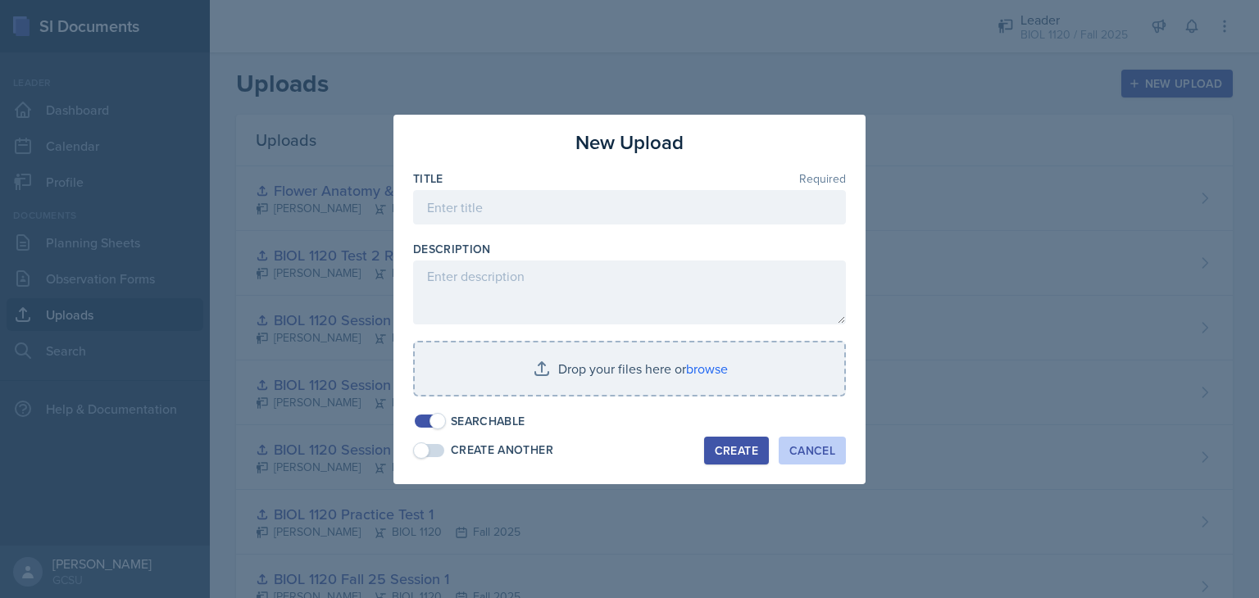
click at [801, 457] on div "Cancel" at bounding box center [812, 450] width 46 height 13
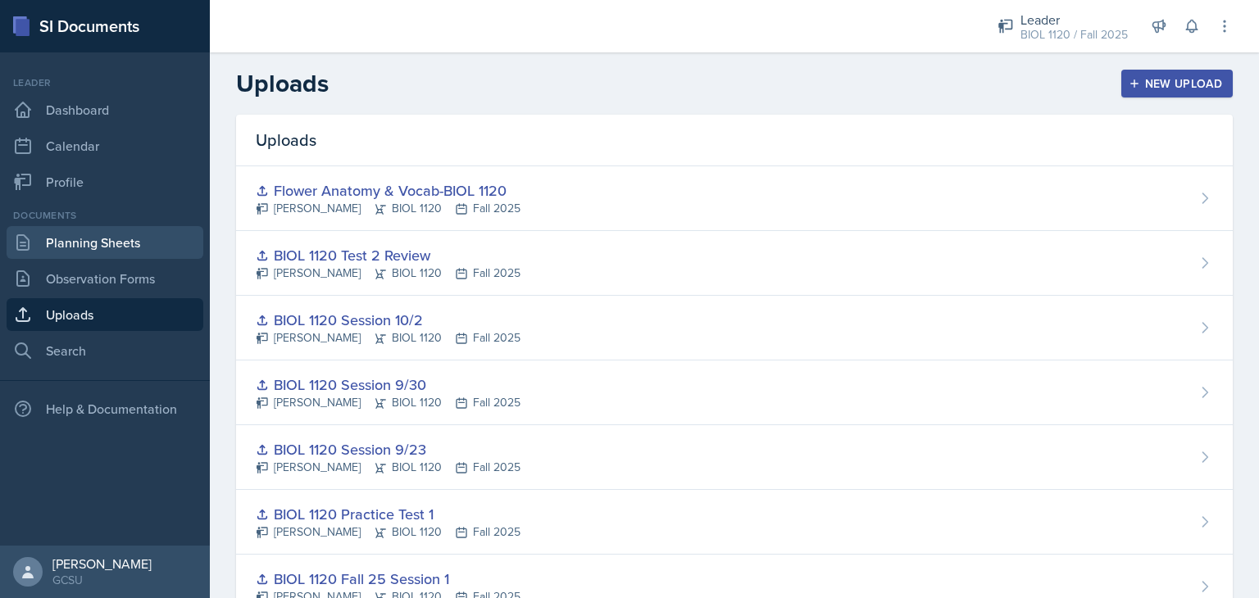
click at [141, 239] on link "Planning Sheets" at bounding box center [105, 242] width 197 height 33
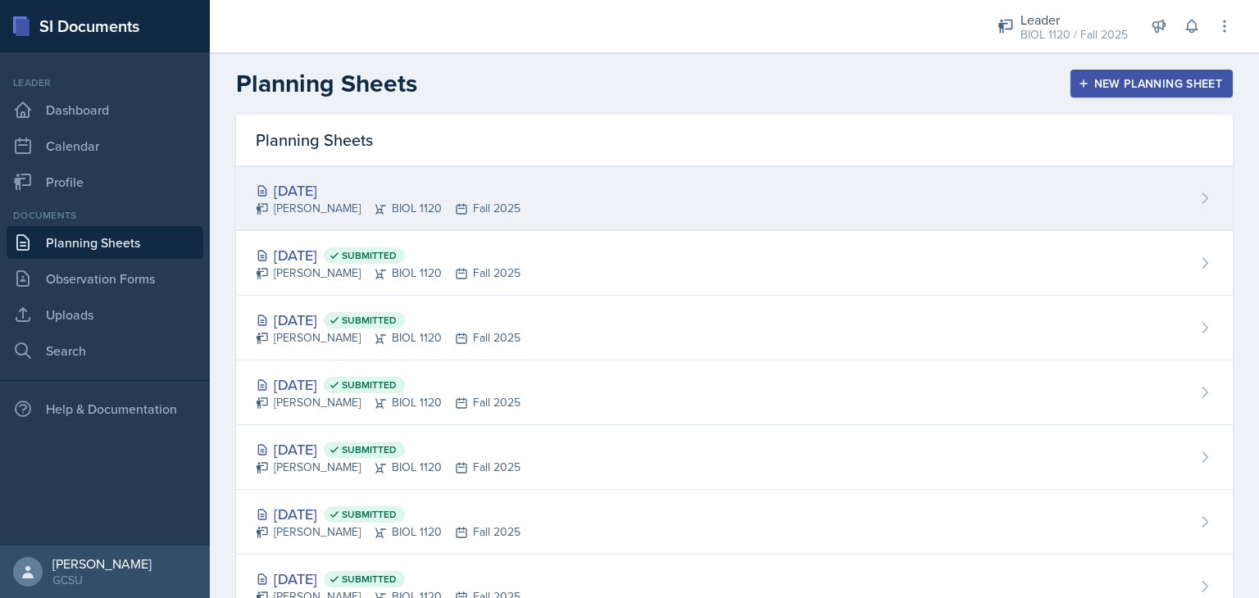
click at [341, 186] on div "[DATE]" at bounding box center [388, 191] width 265 height 22
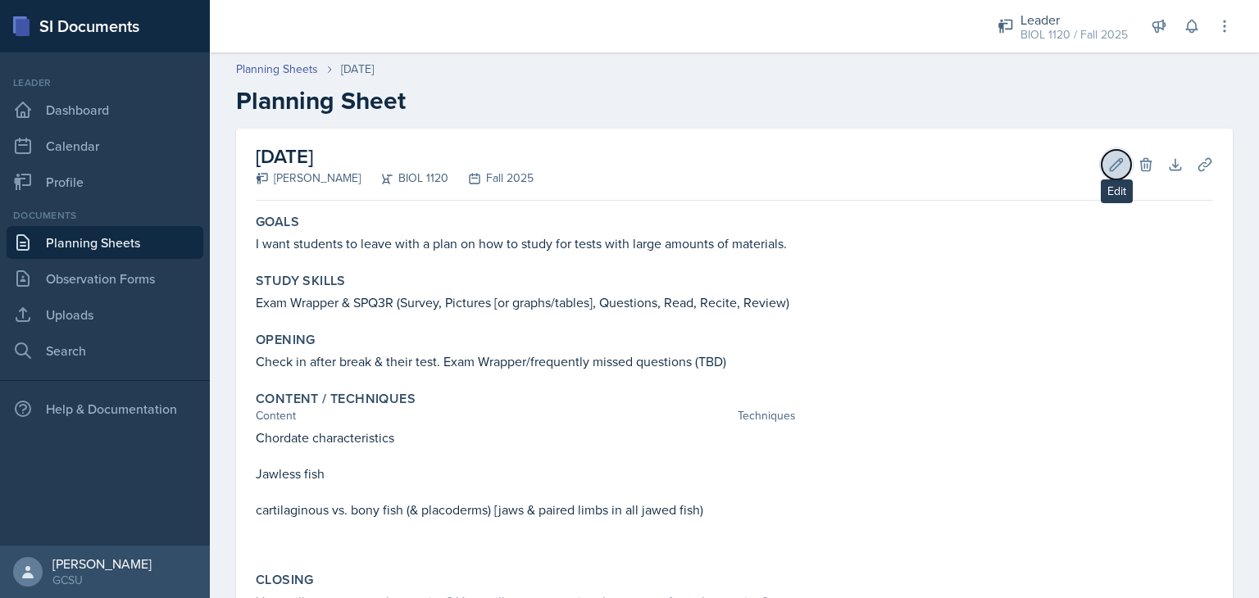
click at [1108, 163] on icon at bounding box center [1116, 165] width 16 height 16
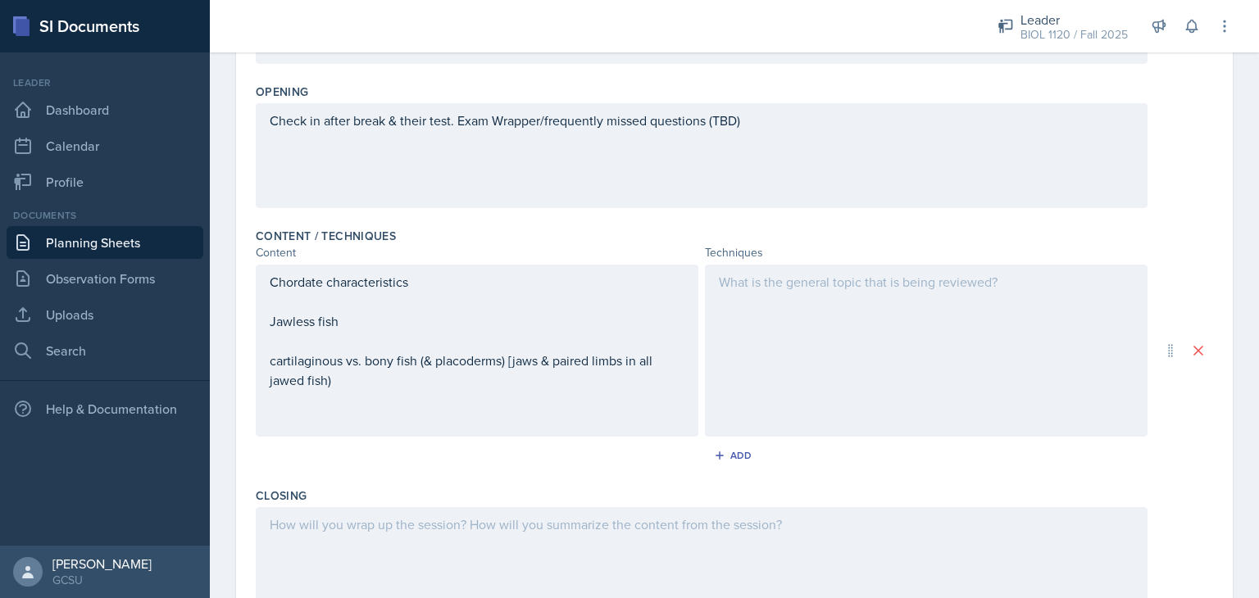
scroll to position [369, 0]
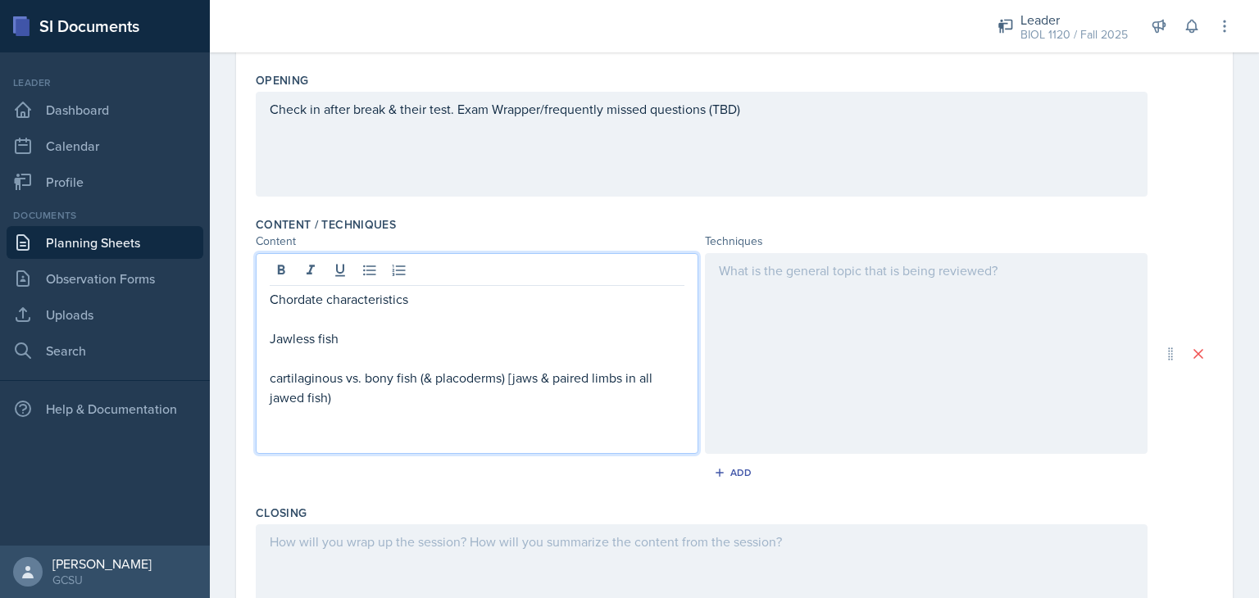
click at [520, 371] on p "cartilaginous vs. bony fish (& placoderms) [jaws & paired limbs in all jawed fi…" at bounding box center [477, 387] width 415 height 39
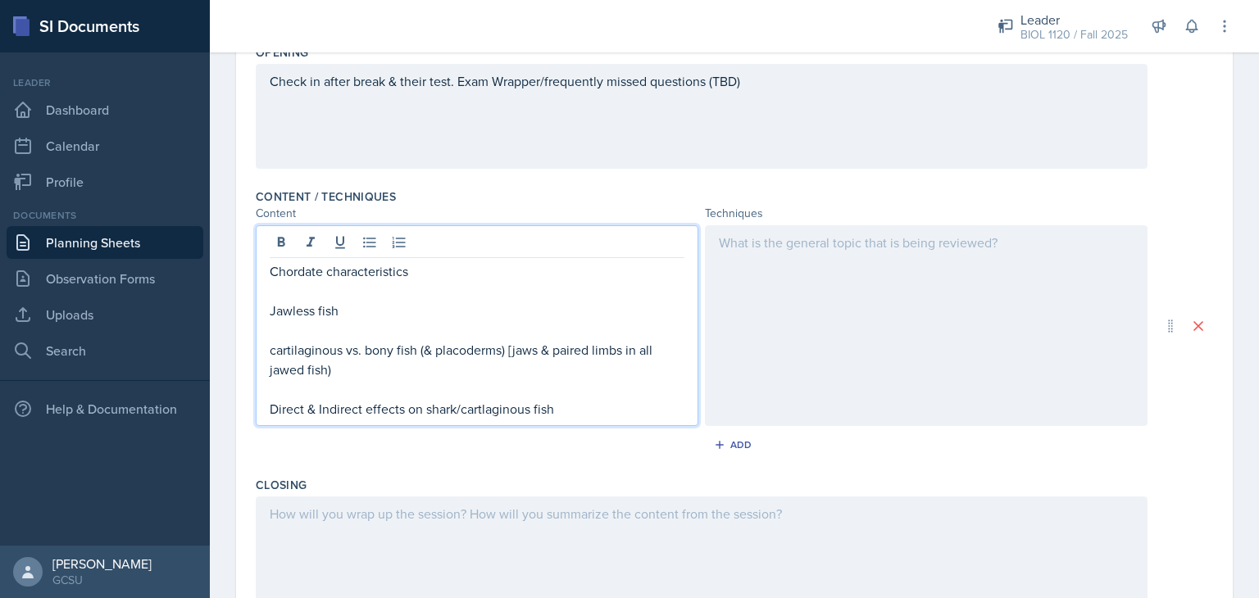
click at [494, 414] on p "Direct & Indirect effects on shark/cartlaginous fish" at bounding box center [477, 409] width 415 height 20
click at [562, 407] on p "Direct & Indirect effects on shark/cartilaginous fish" at bounding box center [477, 409] width 415 height 20
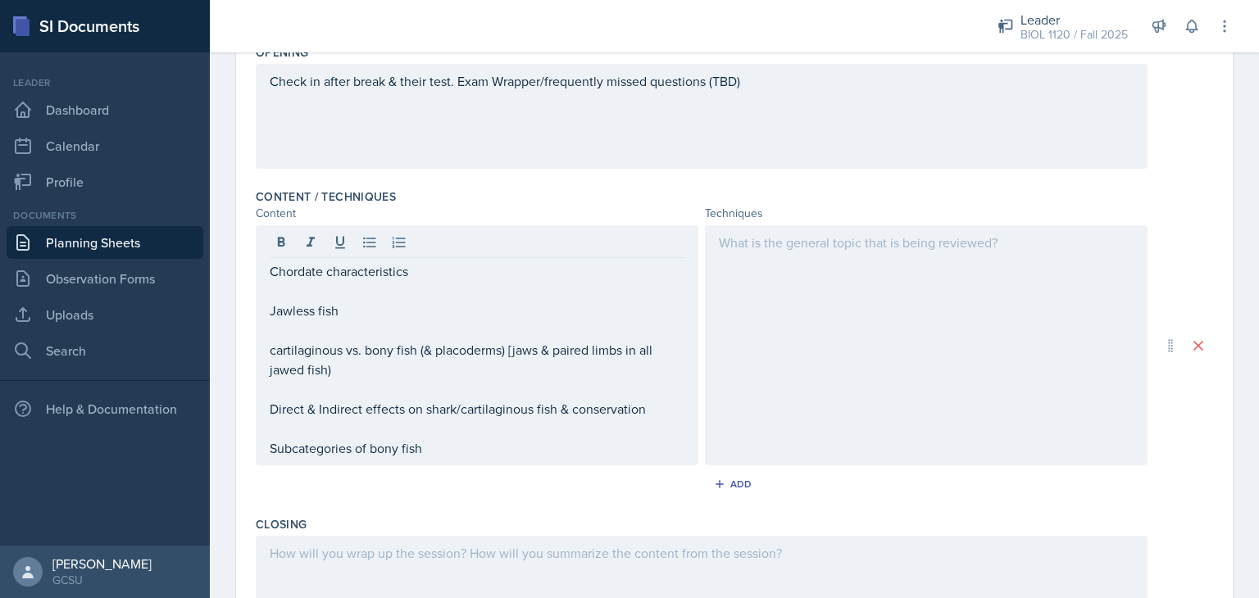
click at [853, 383] on div at bounding box center [926, 345] width 443 height 240
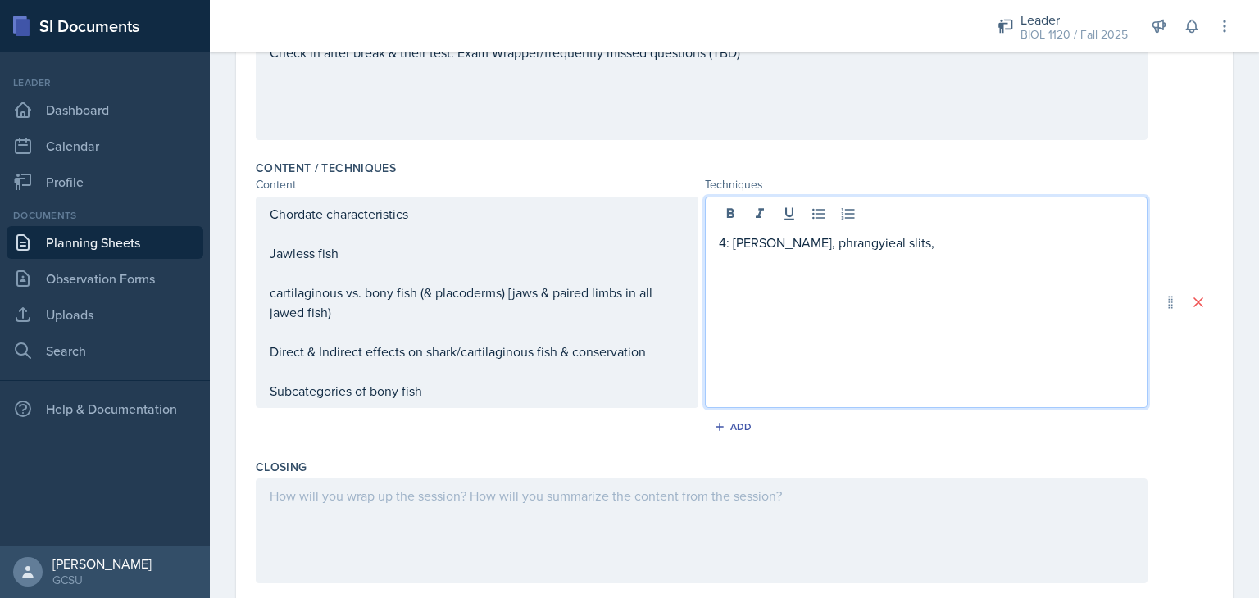
click at [818, 242] on p "4: [PERSON_NAME], phrangyieal slits," at bounding box center [926, 243] width 415 height 20
click at [894, 241] on p "4: [PERSON_NAME], pharyngeal slits," at bounding box center [926, 243] width 415 height 20
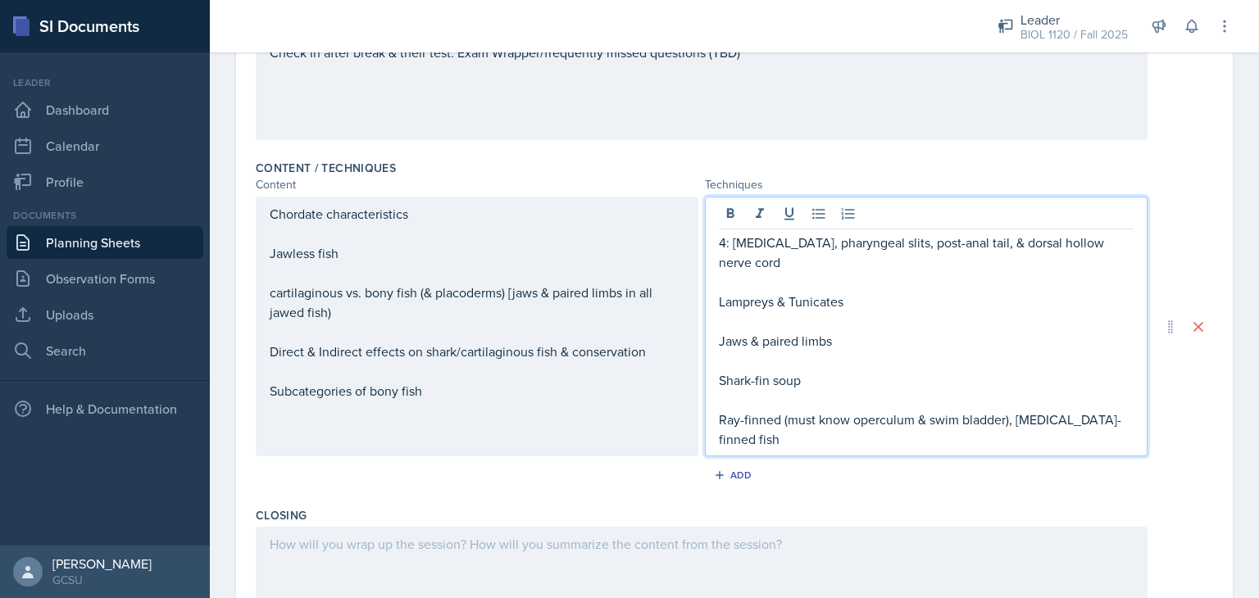
click at [508, 463] on div "Add" at bounding box center [734, 478] width 957 height 31
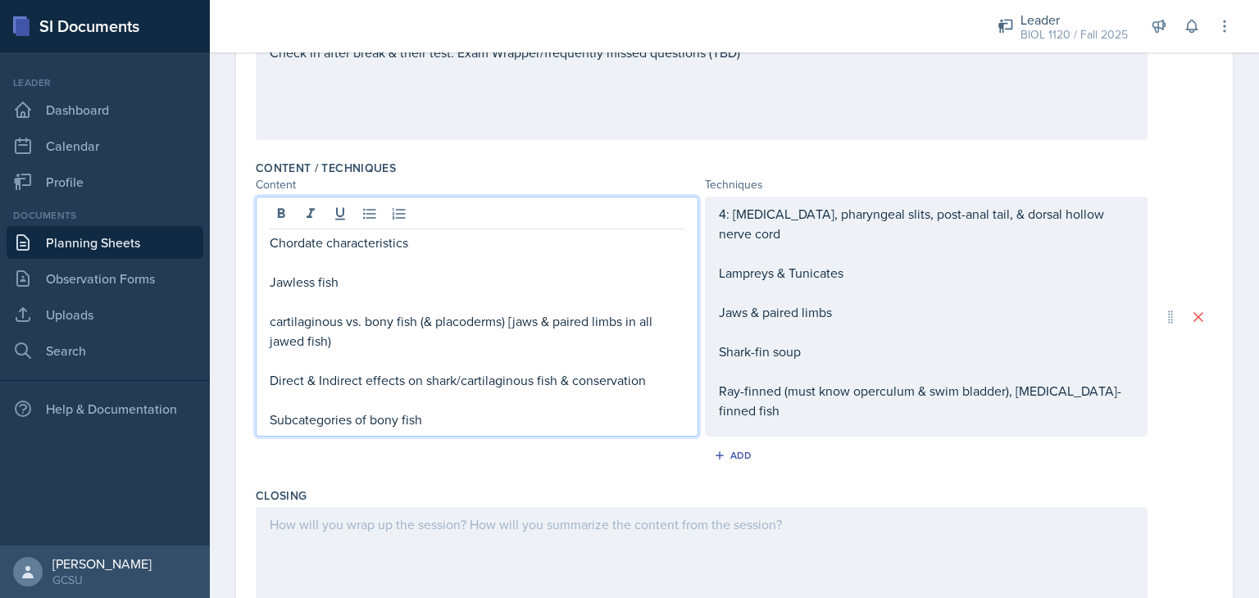
click at [492, 234] on div "Chordate characteristics Jawless fish cartilaginous vs. bony fish (& placoderms…" at bounding box center [477, 331] width 415 height 197
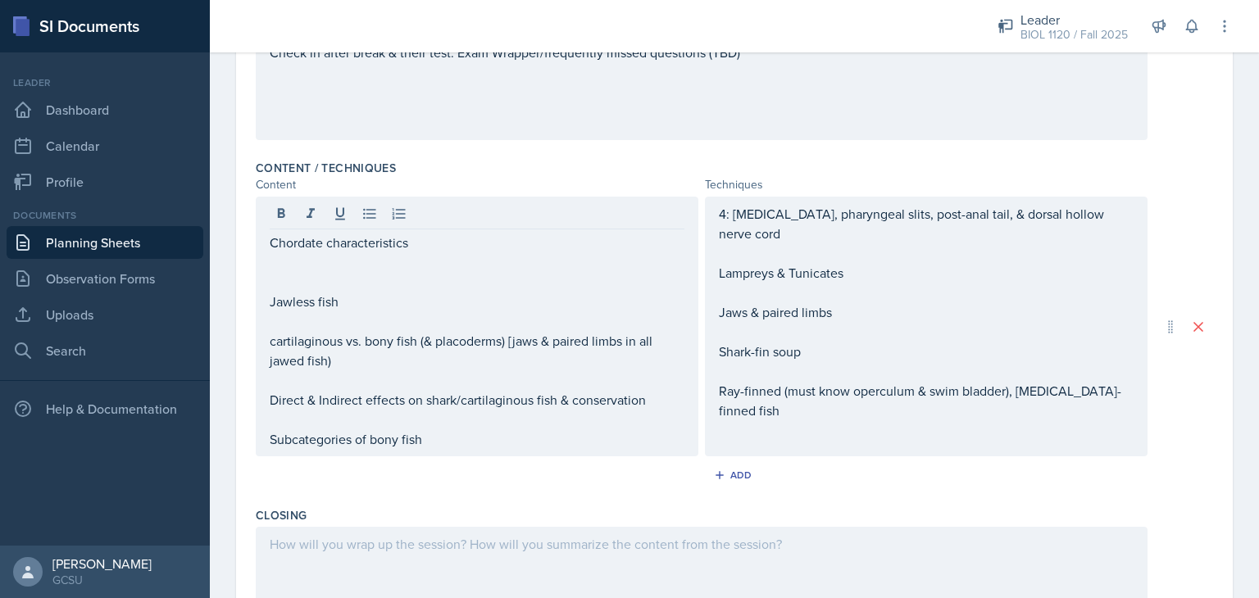
click at [588, 492] on div "Add" at bounding box center [734, 478] width 957 height 31
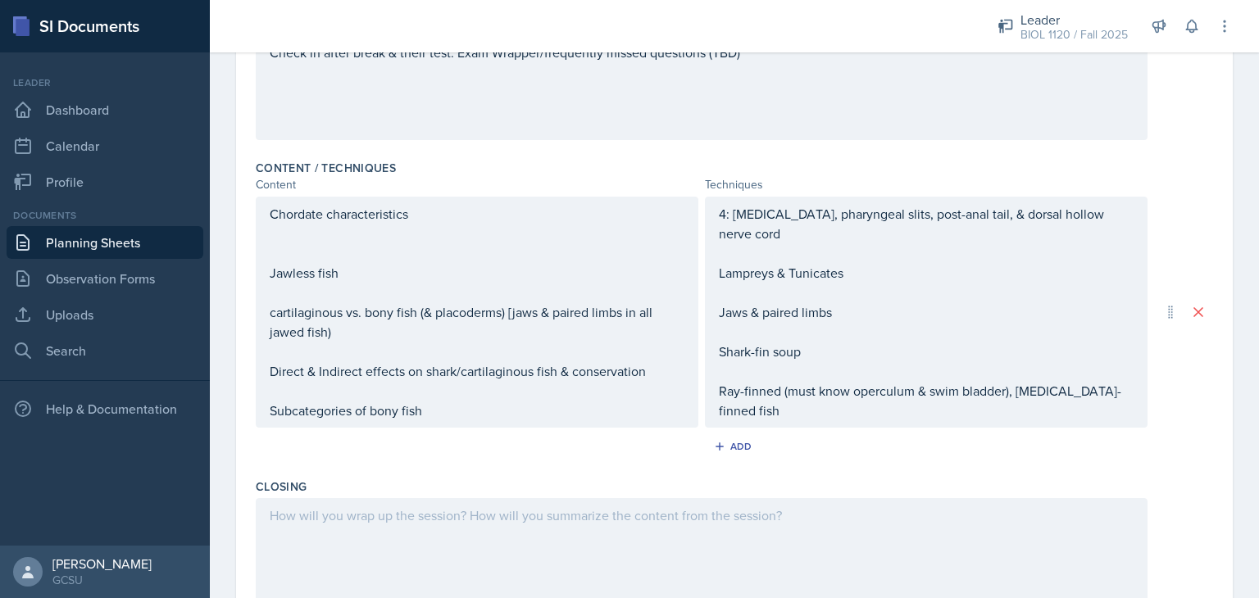
click at [739, 335] on div "4: [PERSON_NAME], pharyngeal slits, post-anal tail, & dorsal hollow nerve cord …" at bounding box center [926, 312] width 415 height 216
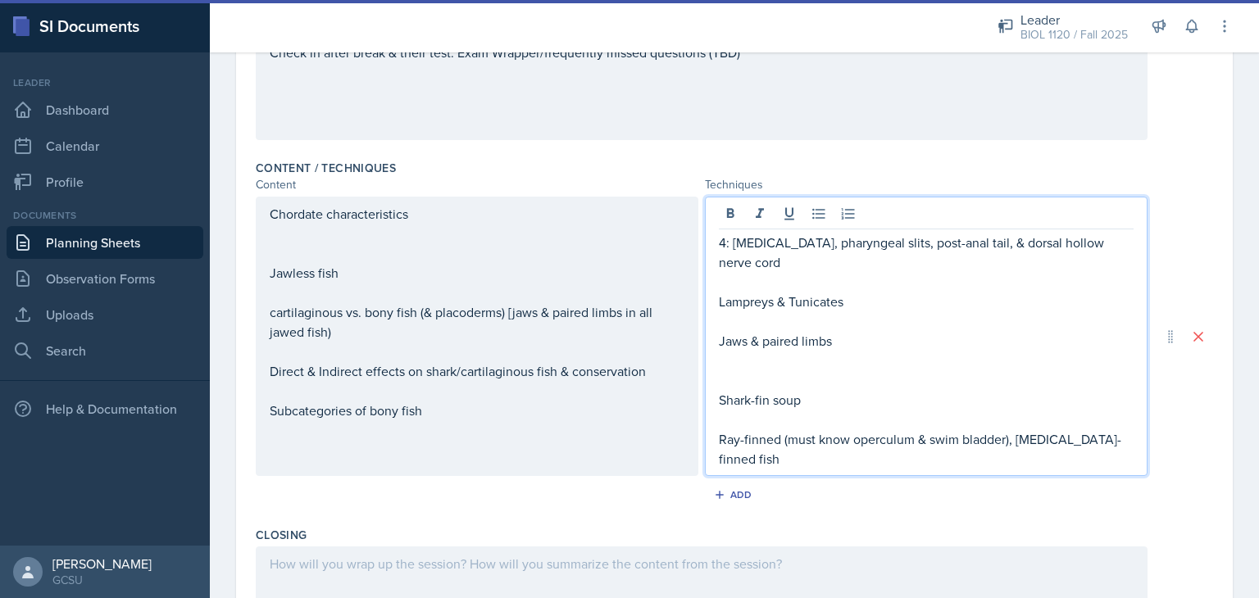
click at [534, 417] on div "Chordate characteristics Jawless fish cartilaginous vs. bony fish (& placoderms…" at bounding box center [477, 312] width 415 height 216
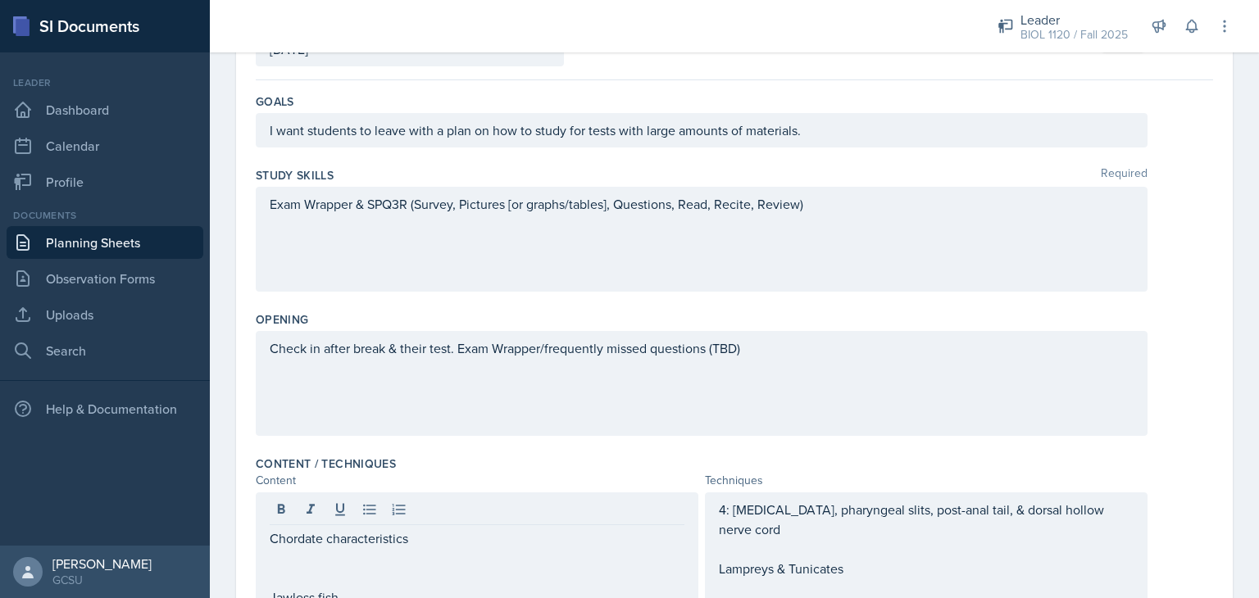
scroll to position [0, 0]
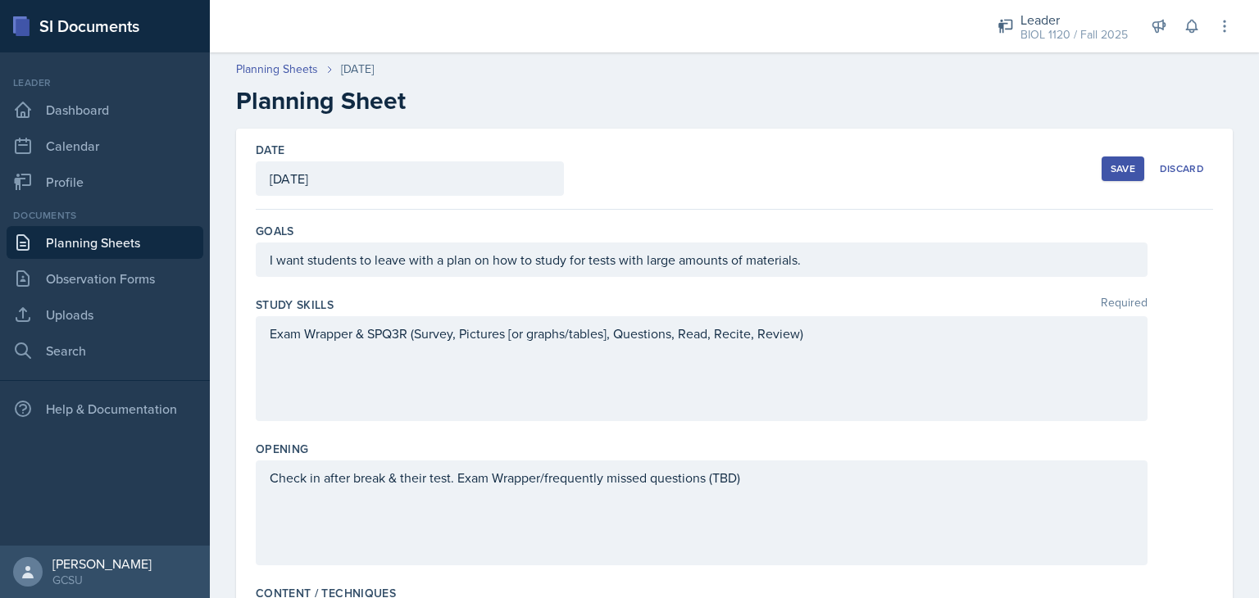
click at [1102, 164] on button "Save" at bounding box center [1123, 169] width 43 height 25
